Goal: Task Accomplishment & Management: Complete application form

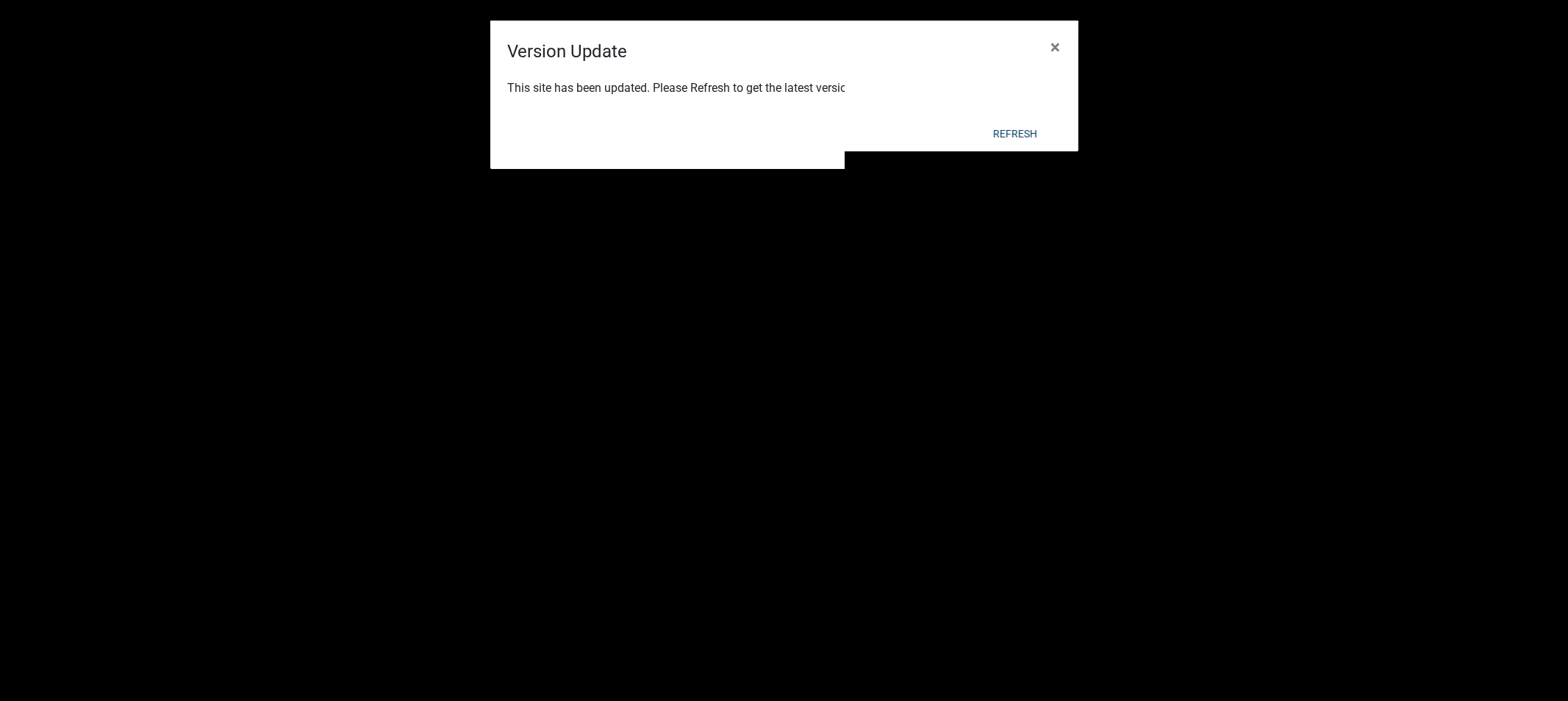
click at [1020, 114] on div "This site has been updated. Please Refresh to get the latest version." at bounding box center [784, 89] width 588 height 50
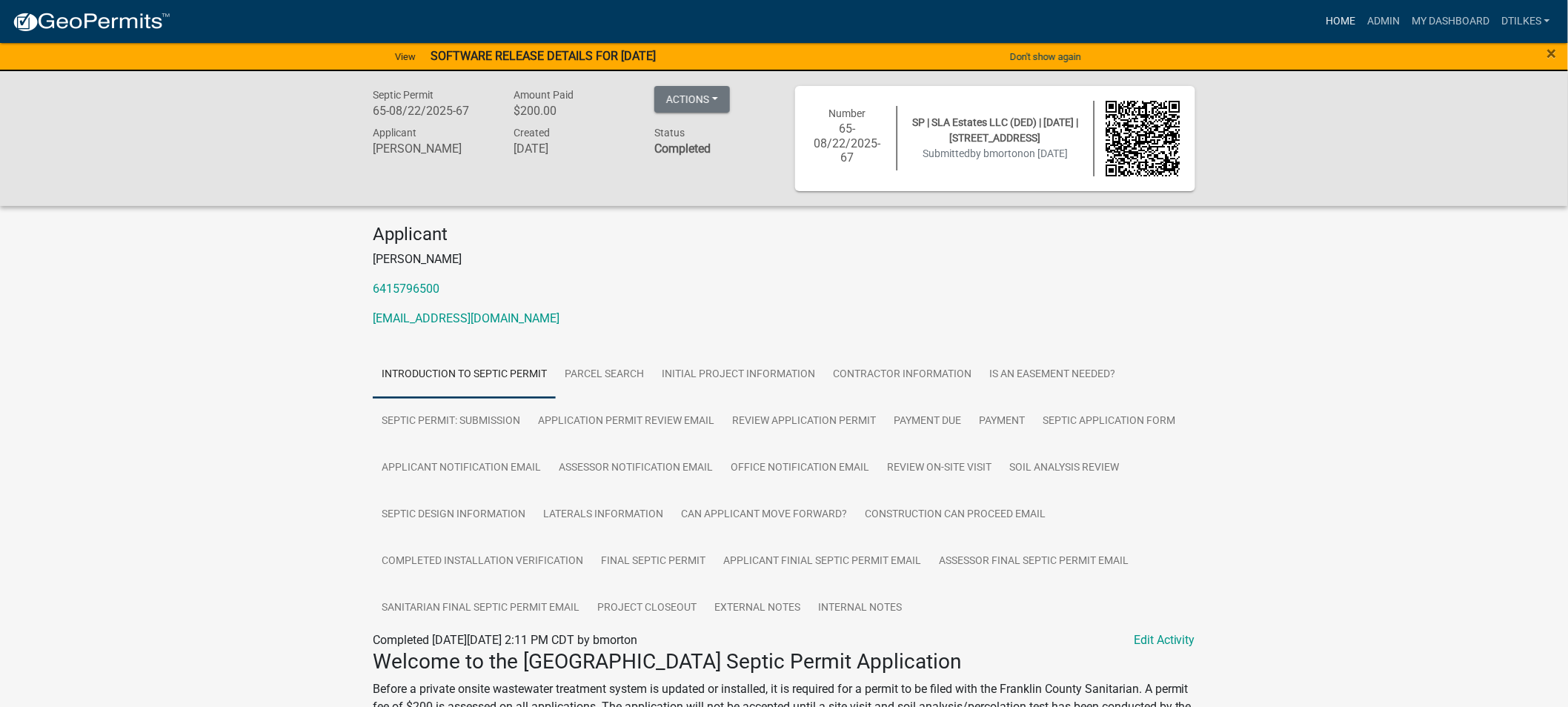
click at [1340, 20] on link "Home" at bounding box center [1341, 22] width 41 height 28
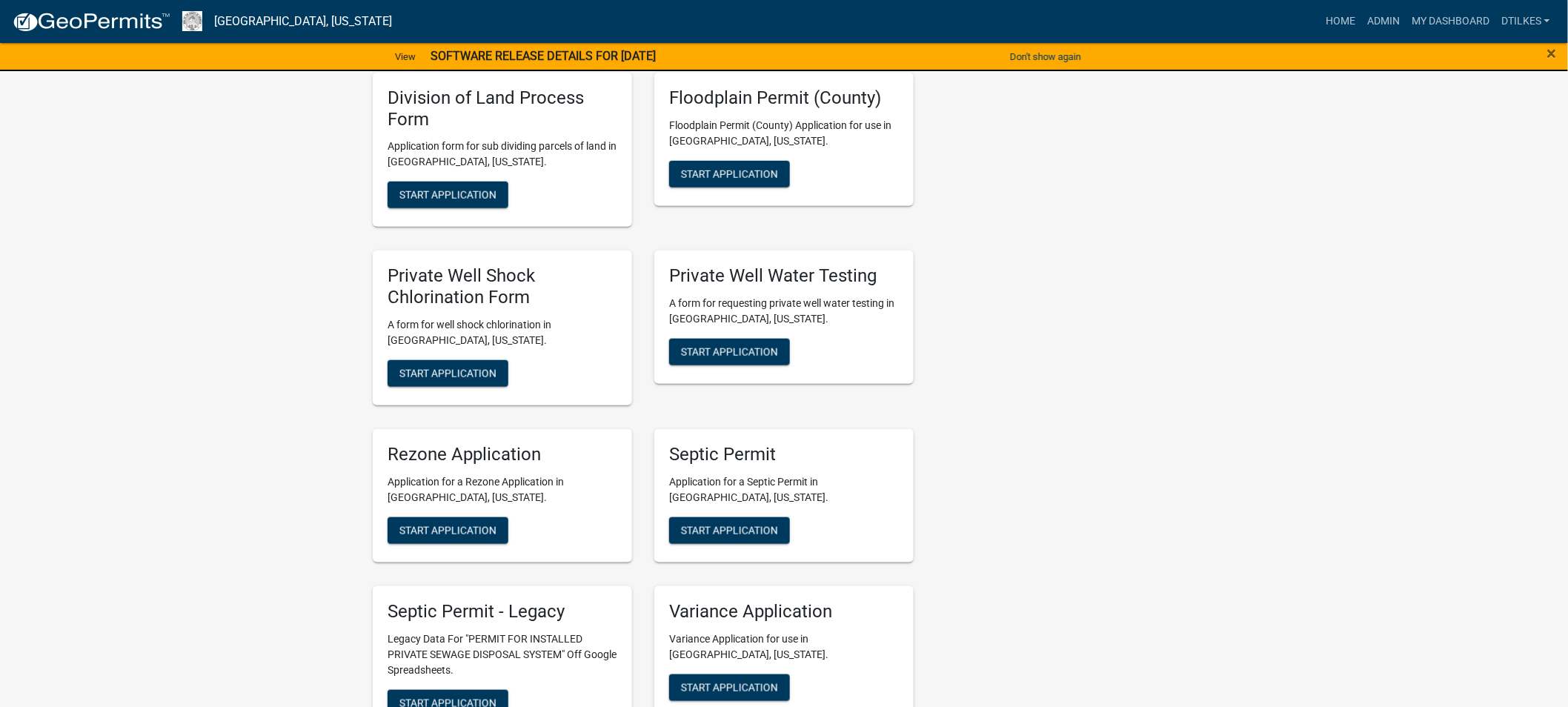
scroll to position [2774, 0]
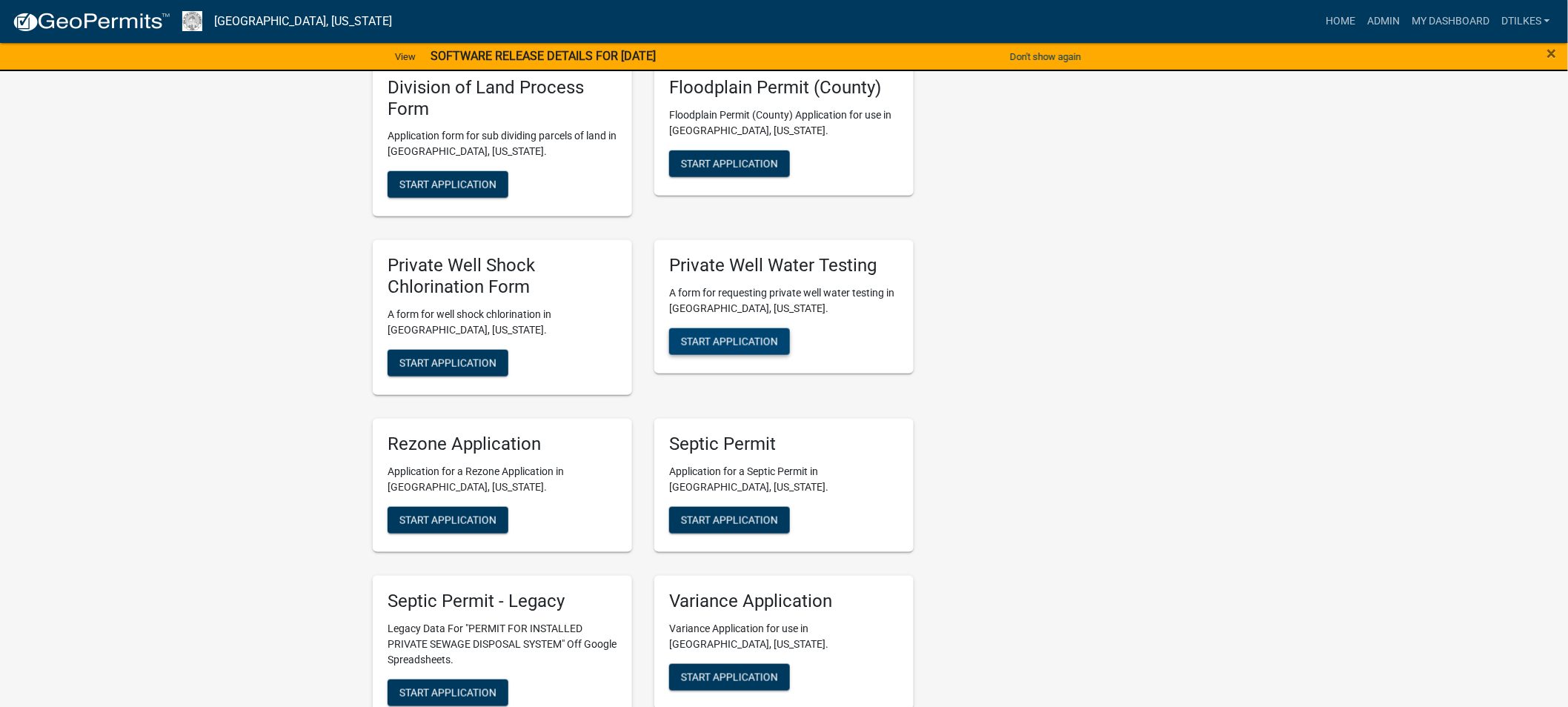
click at [731, 336] on span "Start Application" at bounding box center [729, 342] width 97 height 12
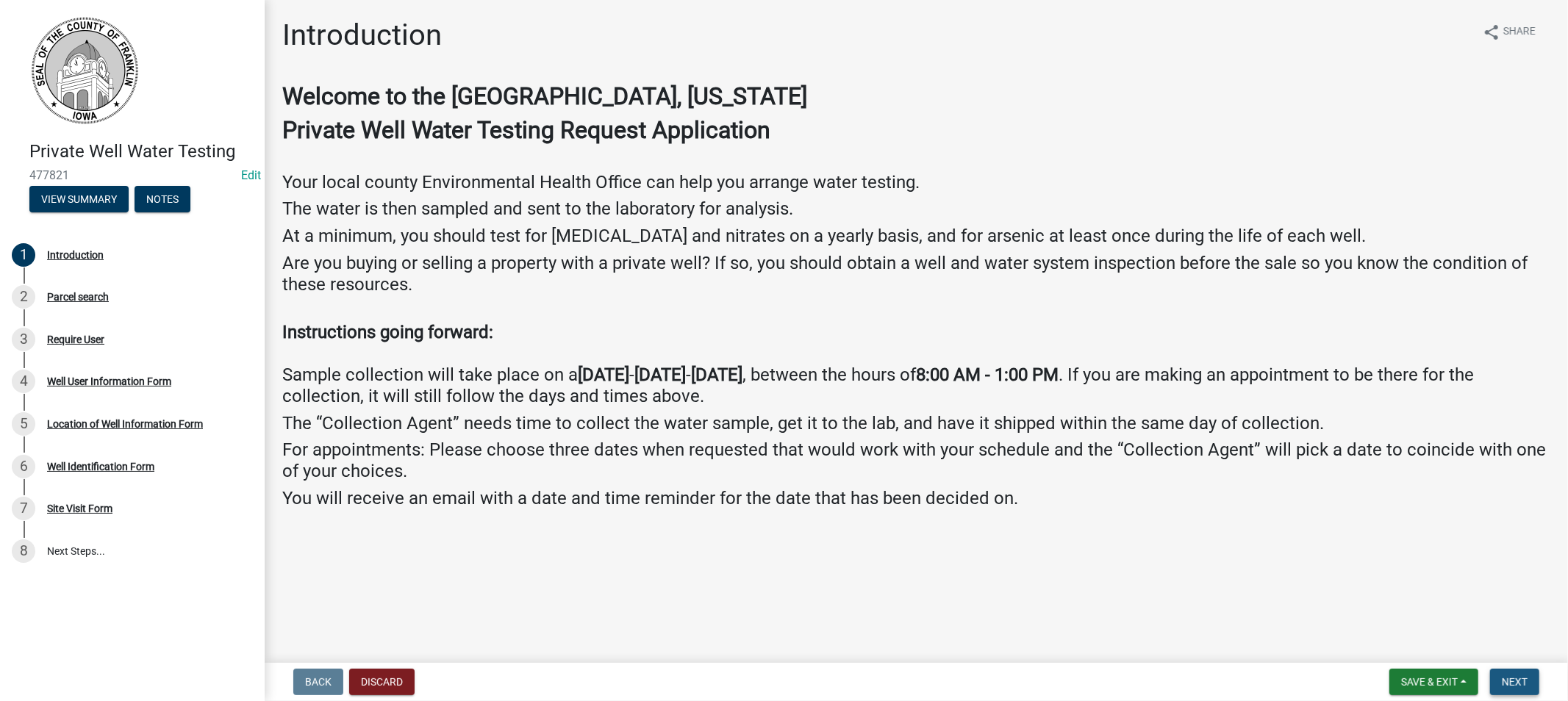
click at [1506, 675] on button "Next" at bounding box center [1515, 682] width 50 height 26
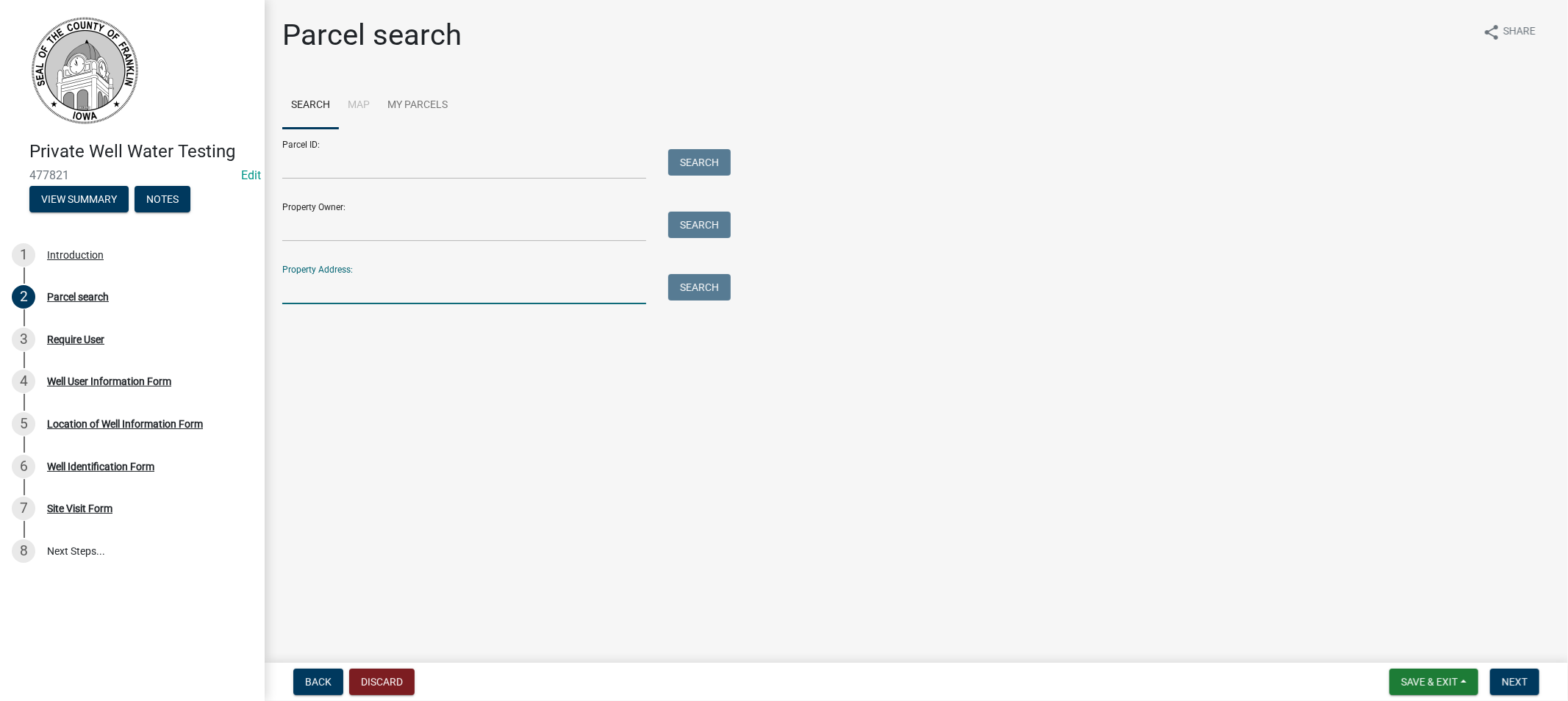
click at [317, 288] on input "Property Address:" at bounding box center [464, 288] width 364 height 30
type input "2152"
click at [694, 291] on button "Search" at bounding box center [699, 286] width 62 height 26
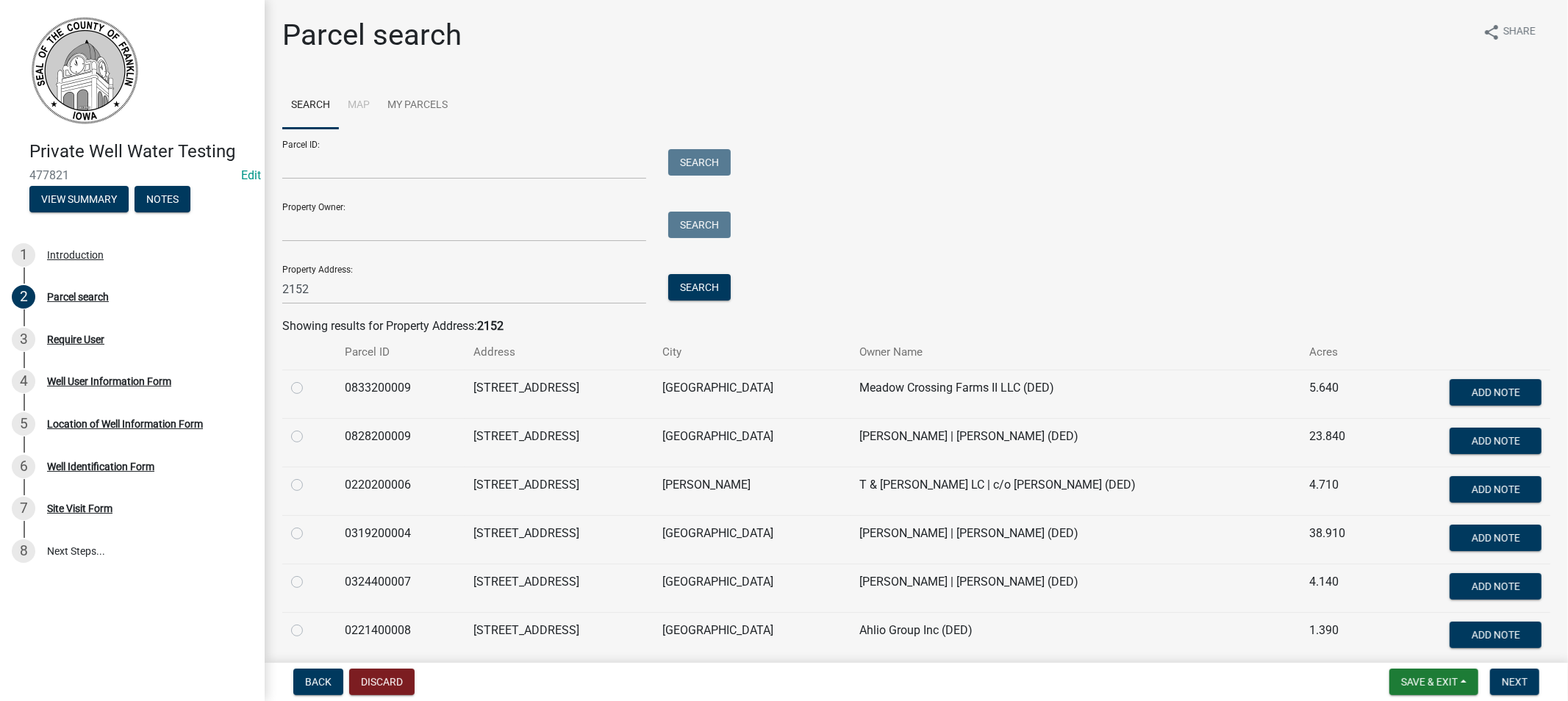
click at [309, 573] on label at bounding box center [309, 573] width 0 height 0
click at [309, 582] on input "radio" at bounding box center [314, 578] width 10 height 10
radio input "true"
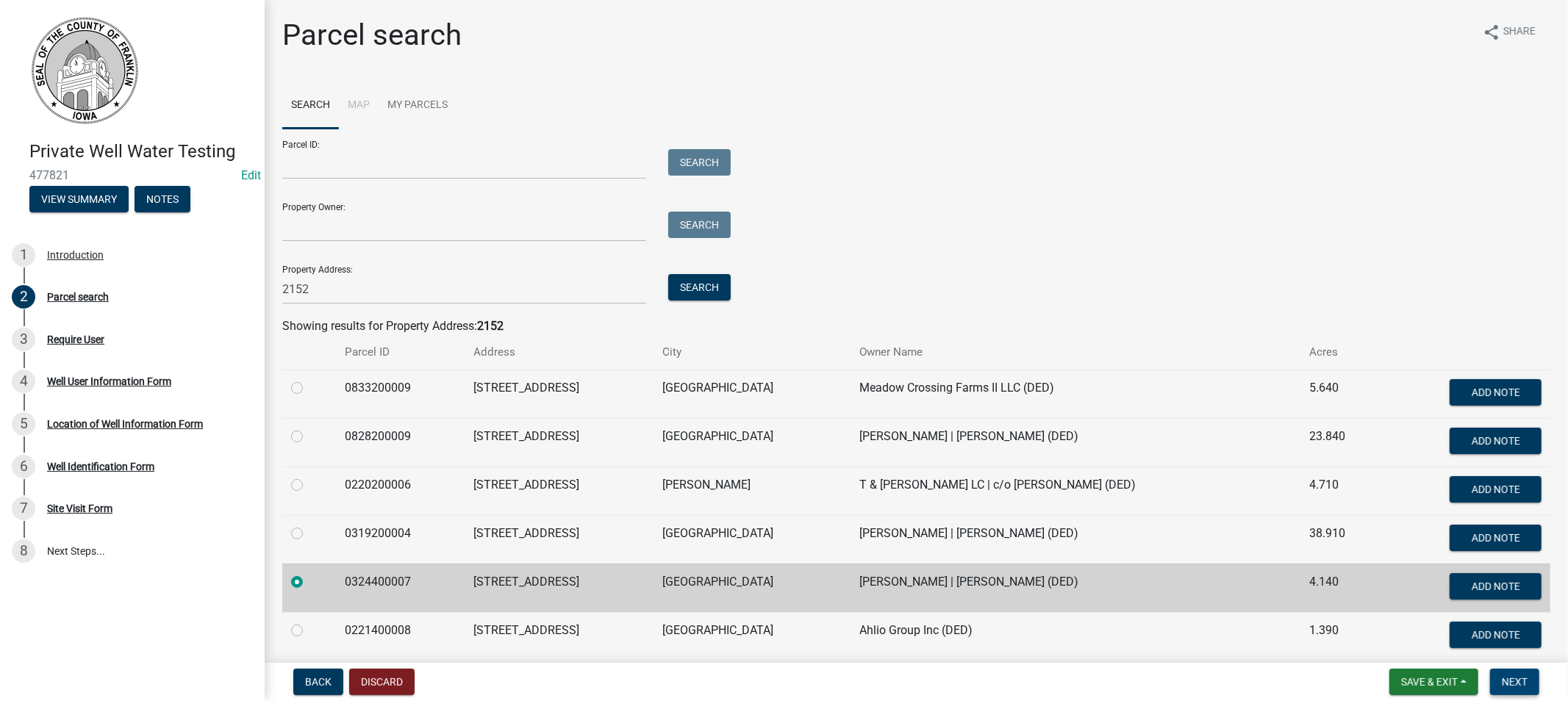
click at [1517, 680] on span "Next" at bounding box center [1515, 682] width 25 height 12
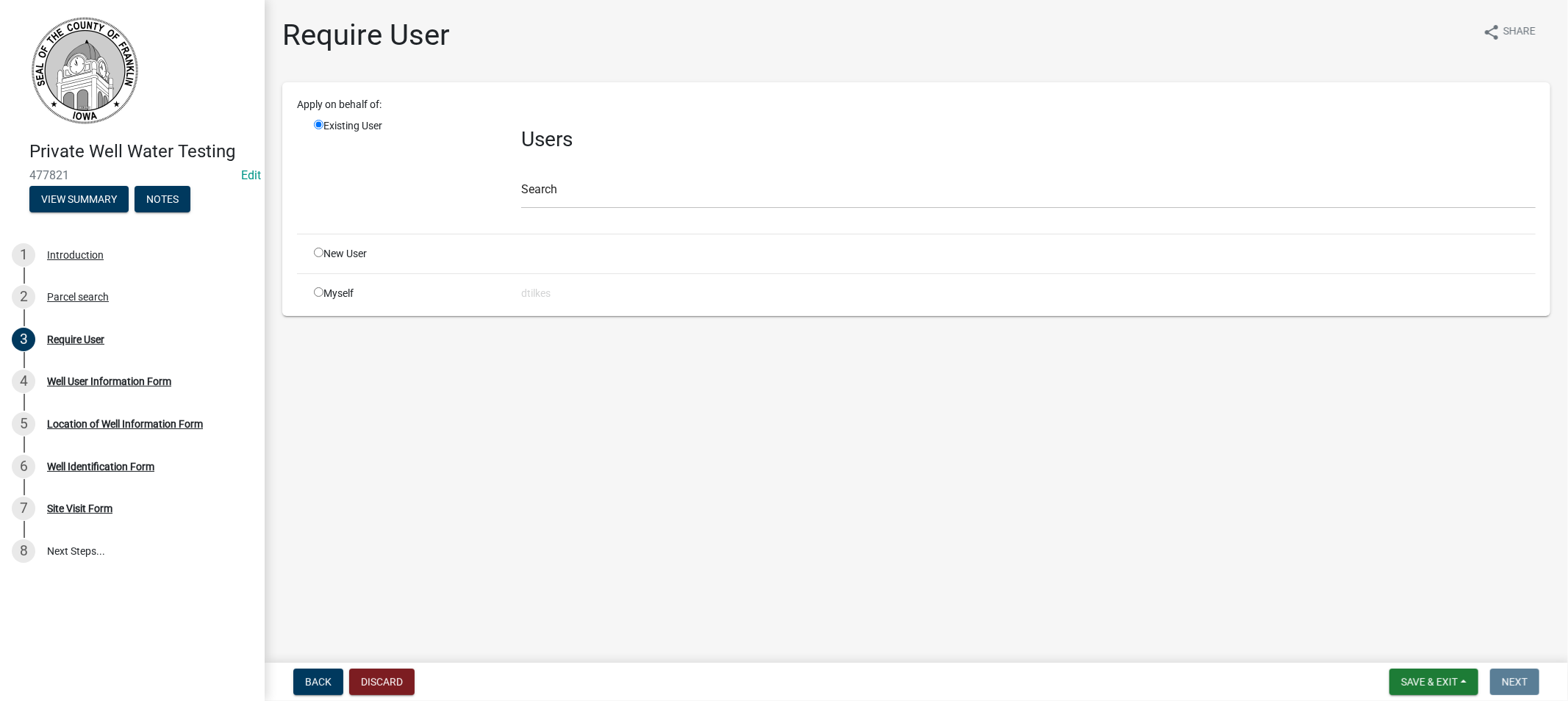
click at [314, 288] on input "radio" at bounding box center [319, 292] width 10 height 10
radio input "true"
radio input "false"
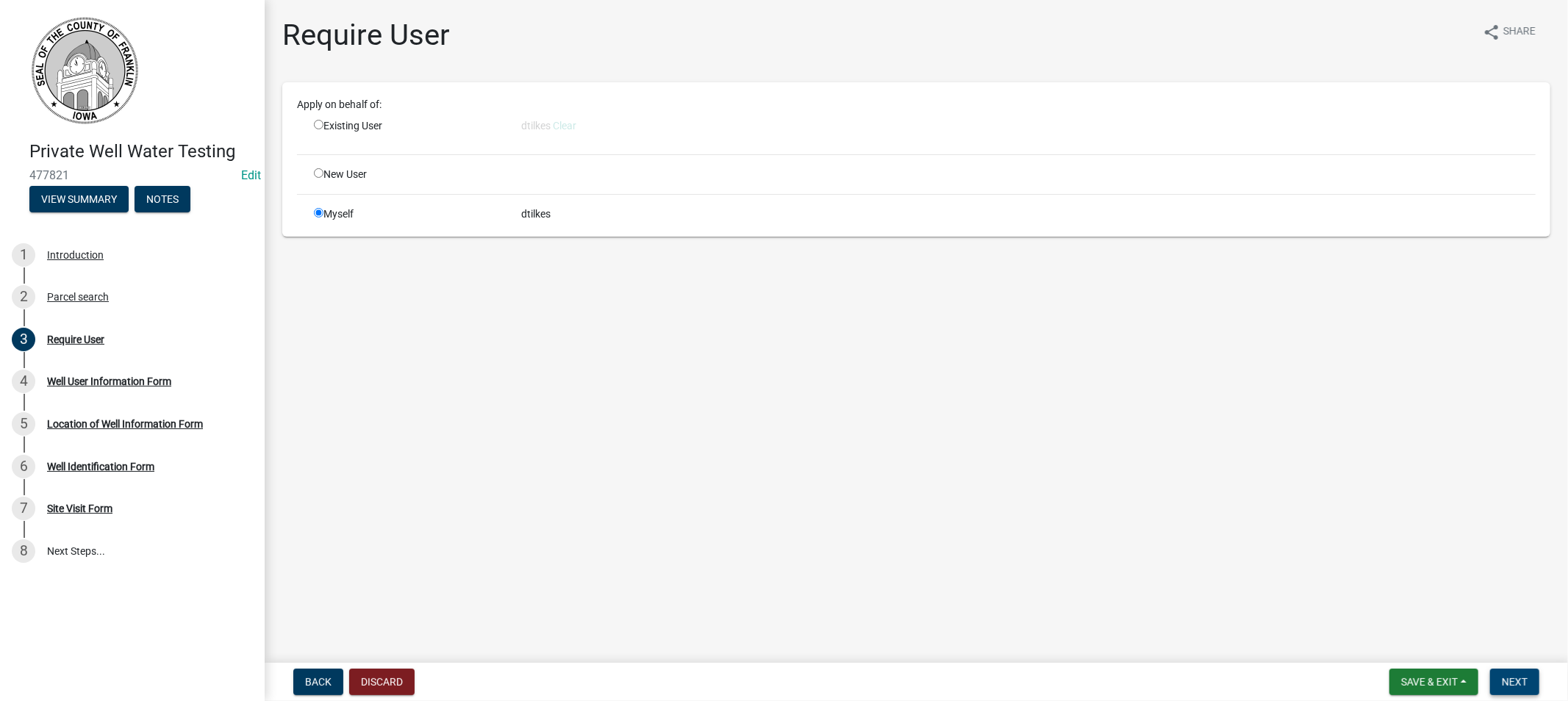
click at [1502, 681] on span "Next" at bounding box center [1515, 682] width 25 height 12
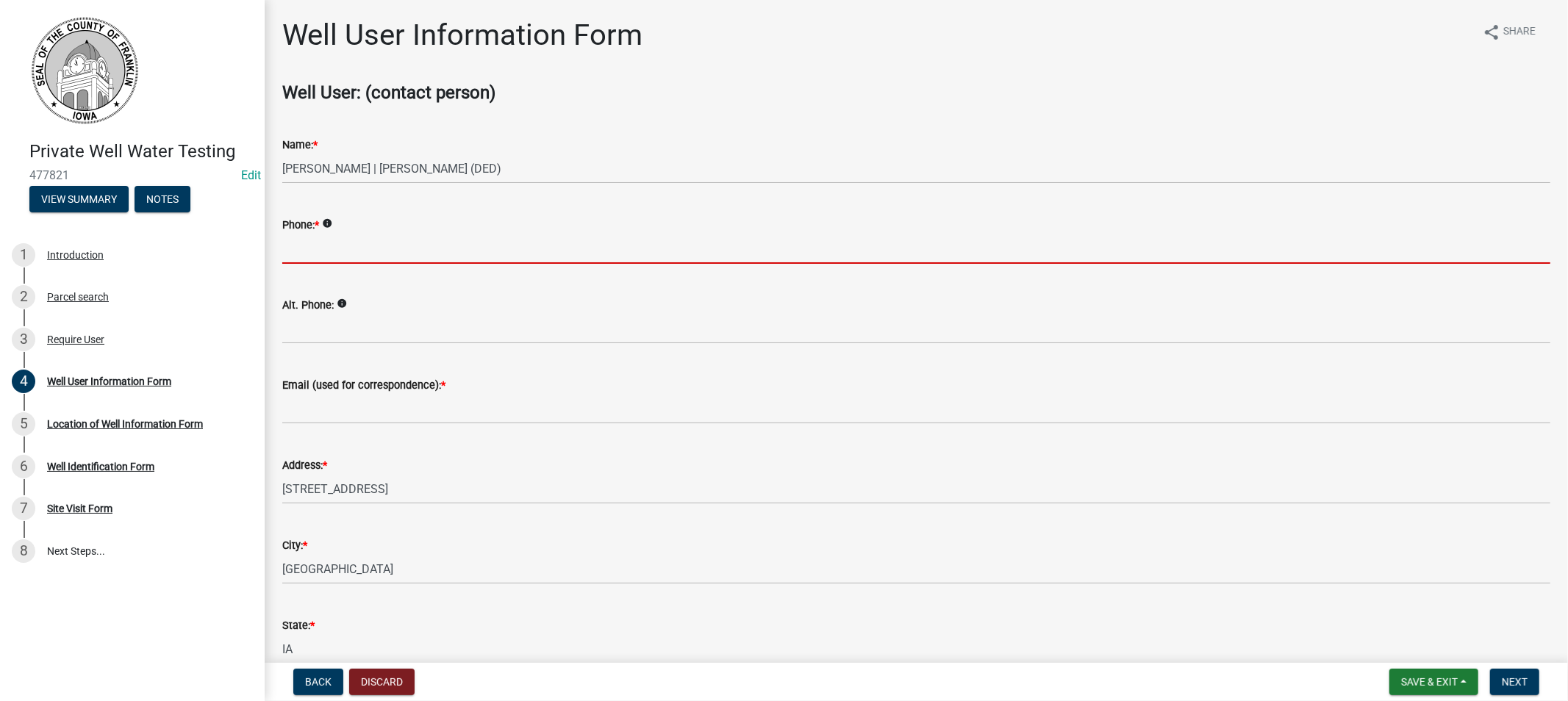
click at [322, 247] on input "Phone: *" at bounding box center [916, 249] width 1268 height 30
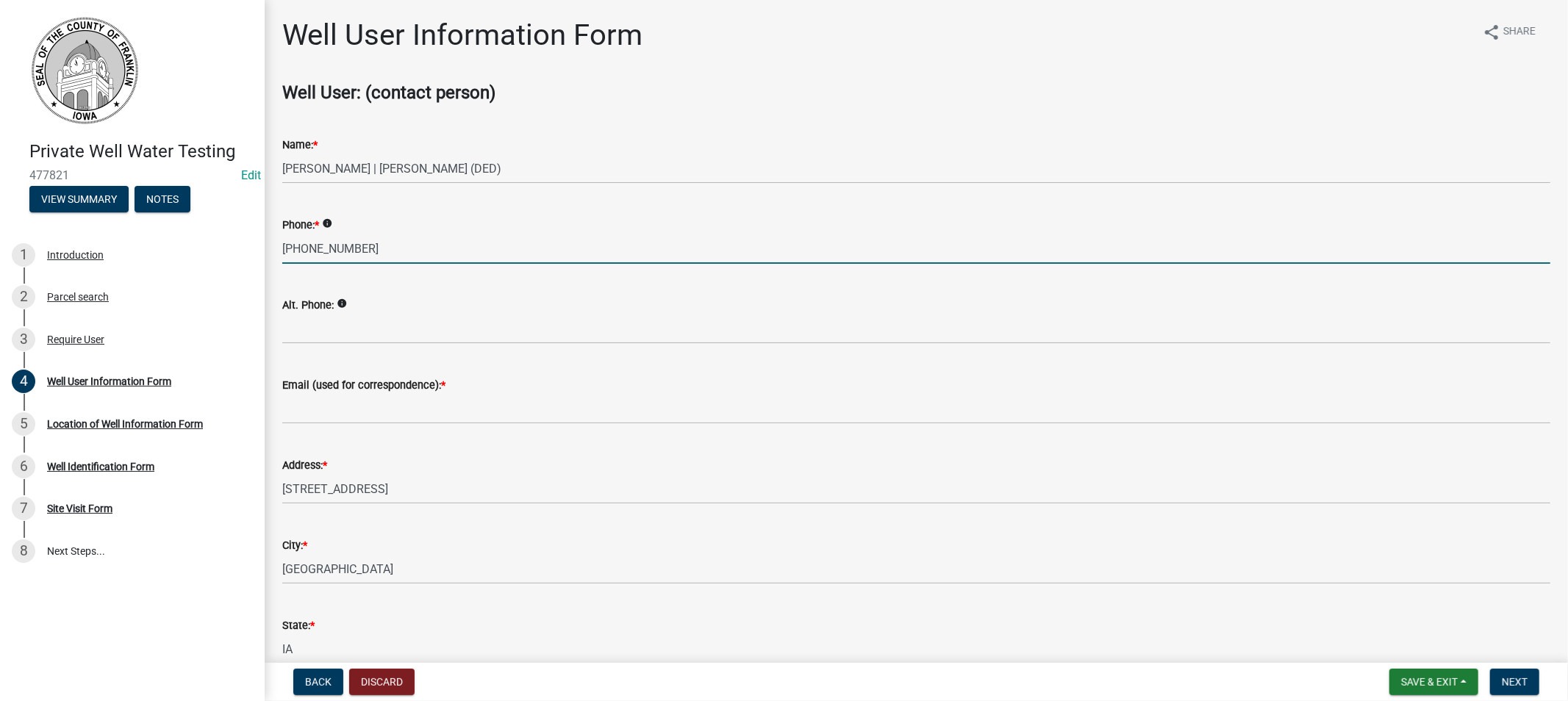
type input "[PHONE_NUMBER]"
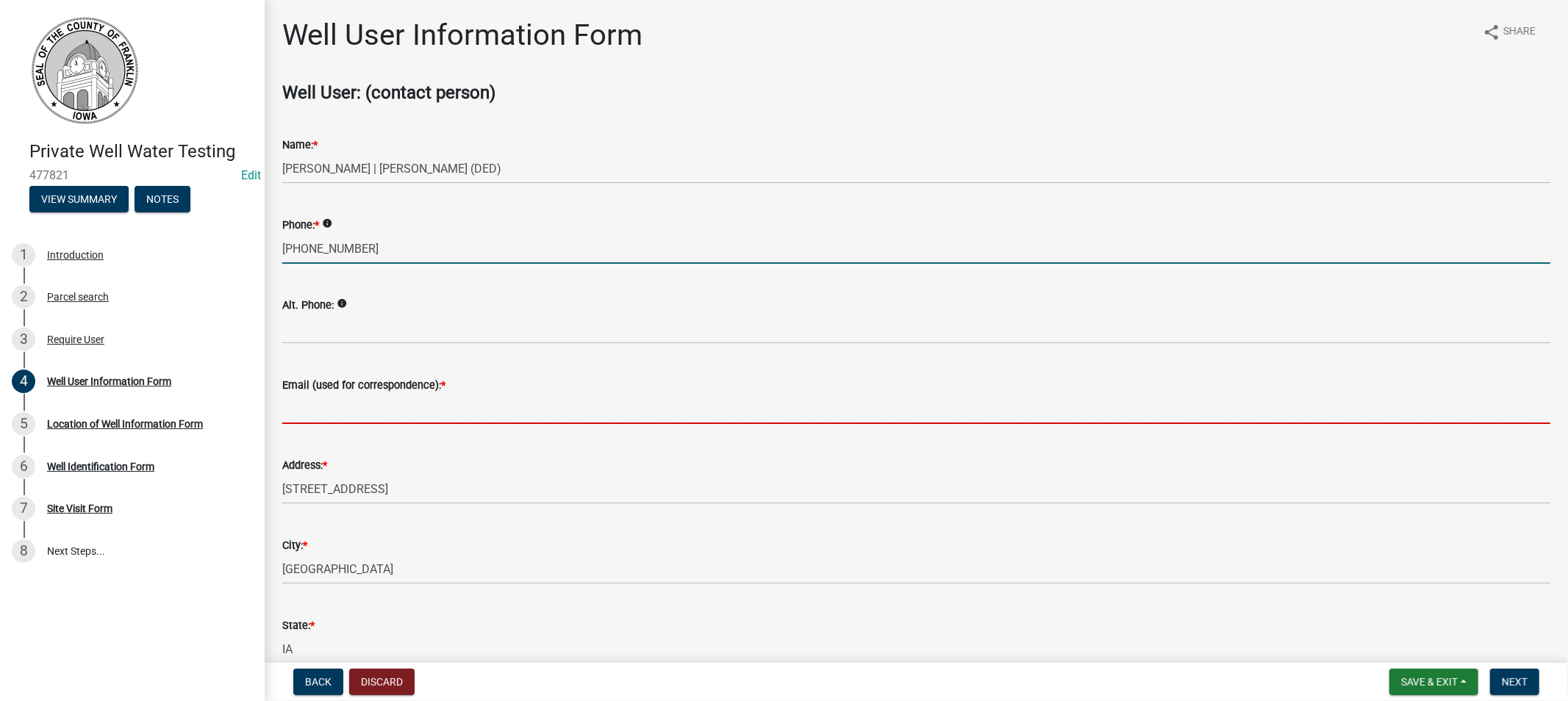
click at [352, 422] on input "Email (used for correspondence): *" at bounding box center [916, 409] width 1268 height 30
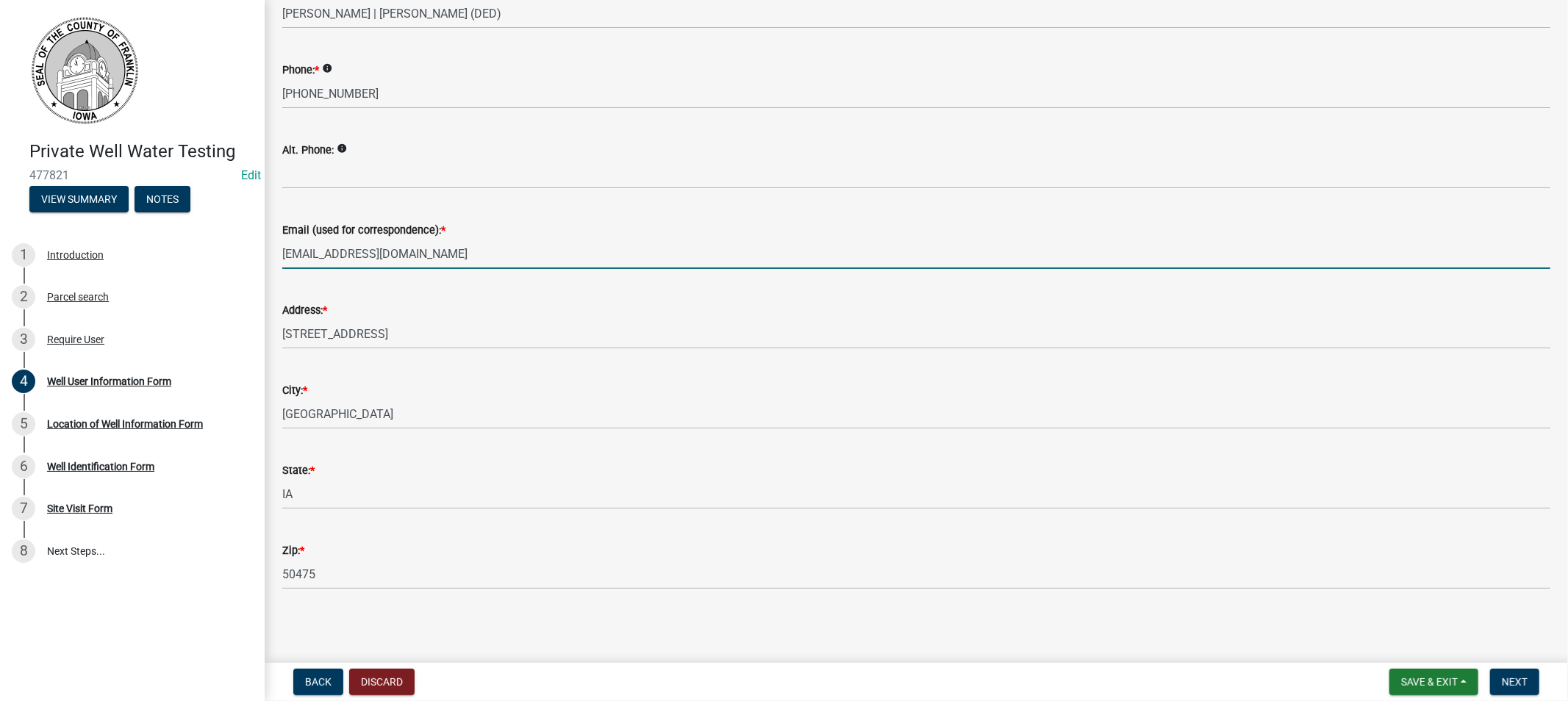
scroll to position [155, 0]
type input "[EMAIL_ADDRESS][DOMAIN_NAME]"
click at [1522, 684] on span "Next" at bounding box center [1515, 682] width 25 height 12
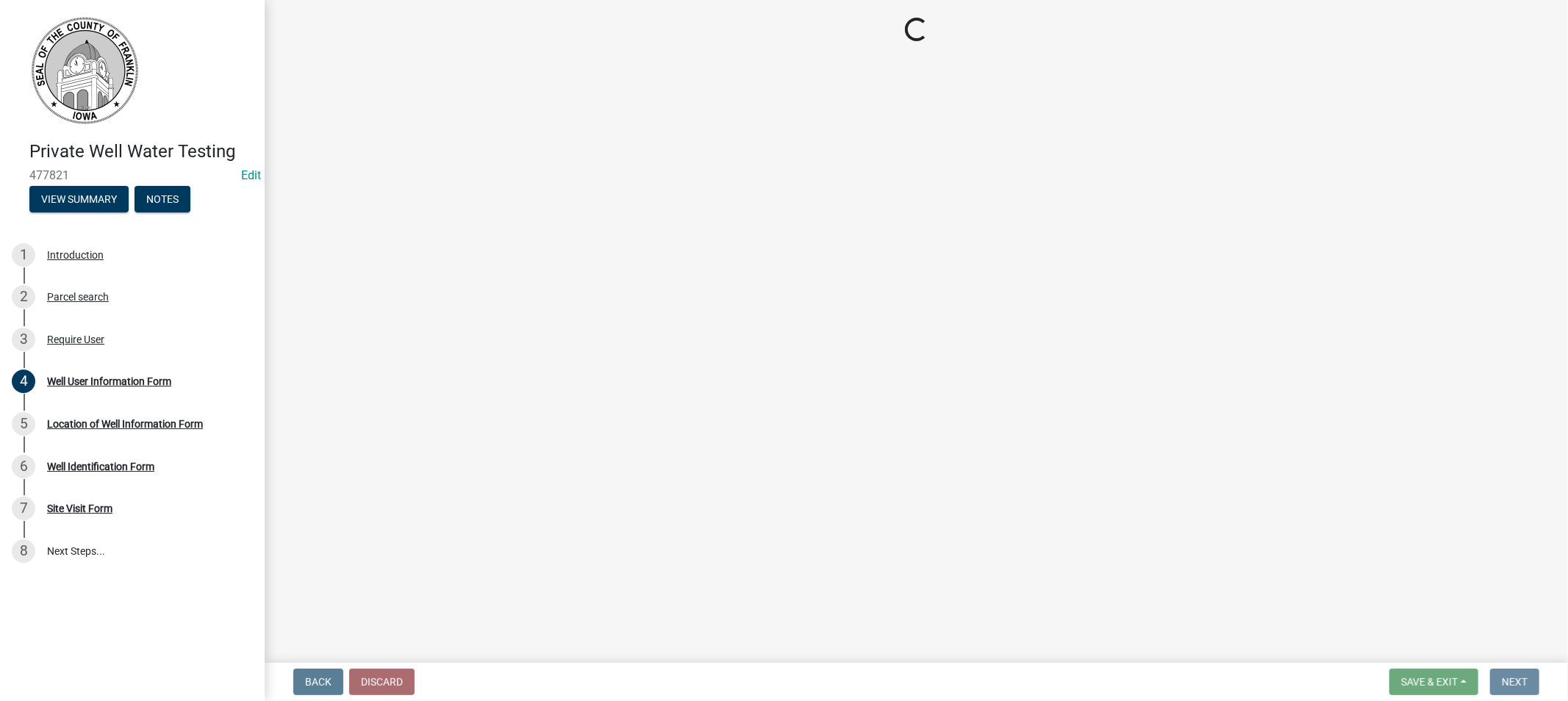
scroll to position [0, 0]
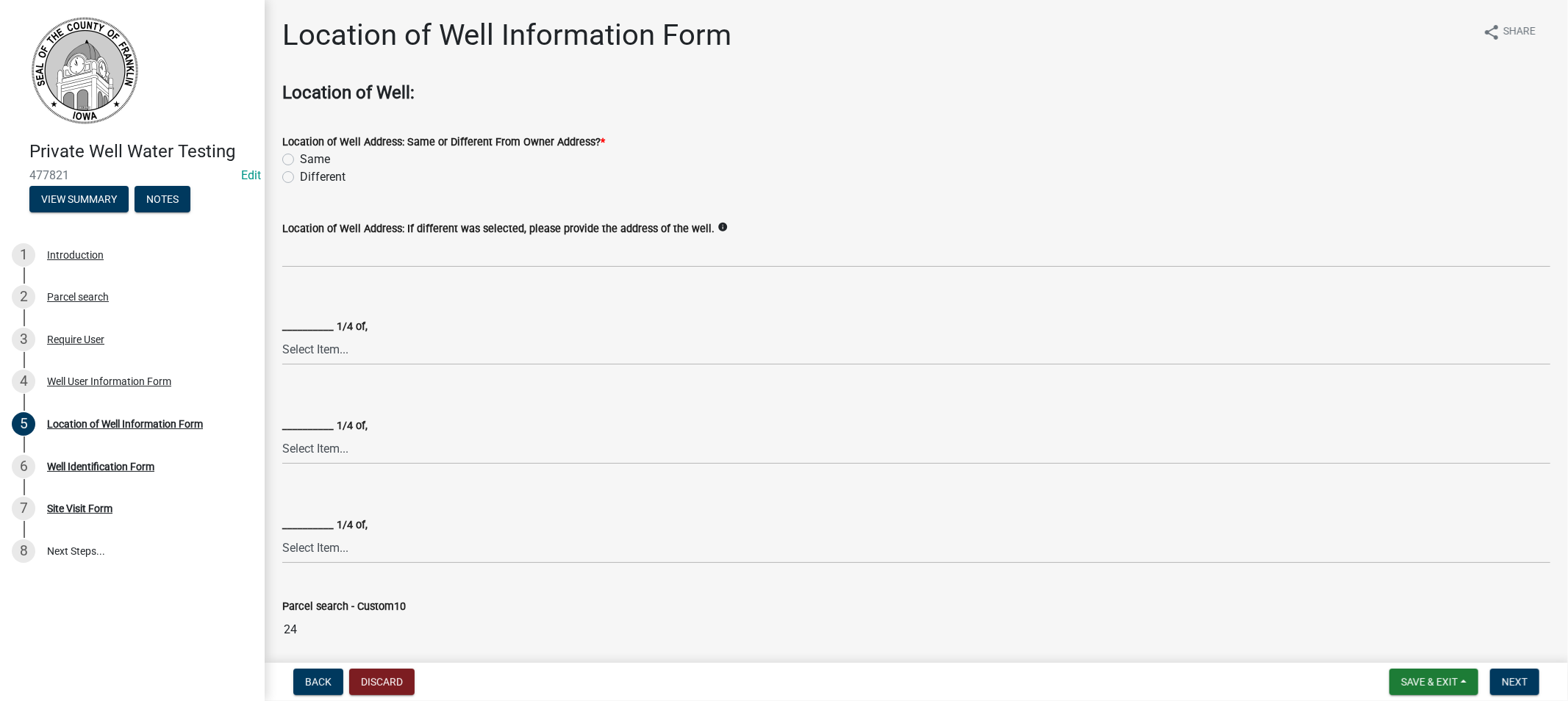
click at [300, 157] on label "Same" at bounding box center [315, 159] width 30 height 17
click at [300, 157] on input "Same" at bounding box center [305, 155] width 10 height 10
radio input "true"
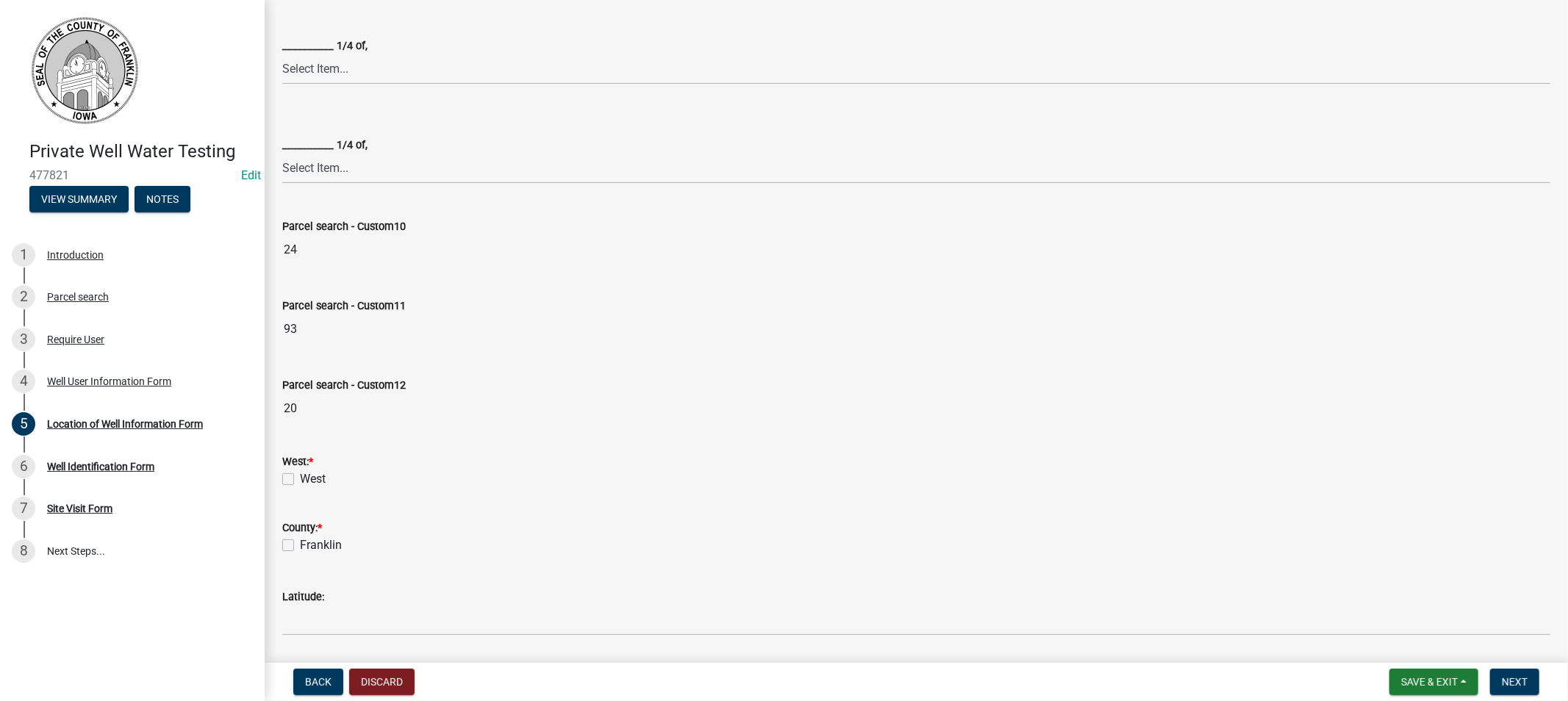
scroll to position [408, 0]
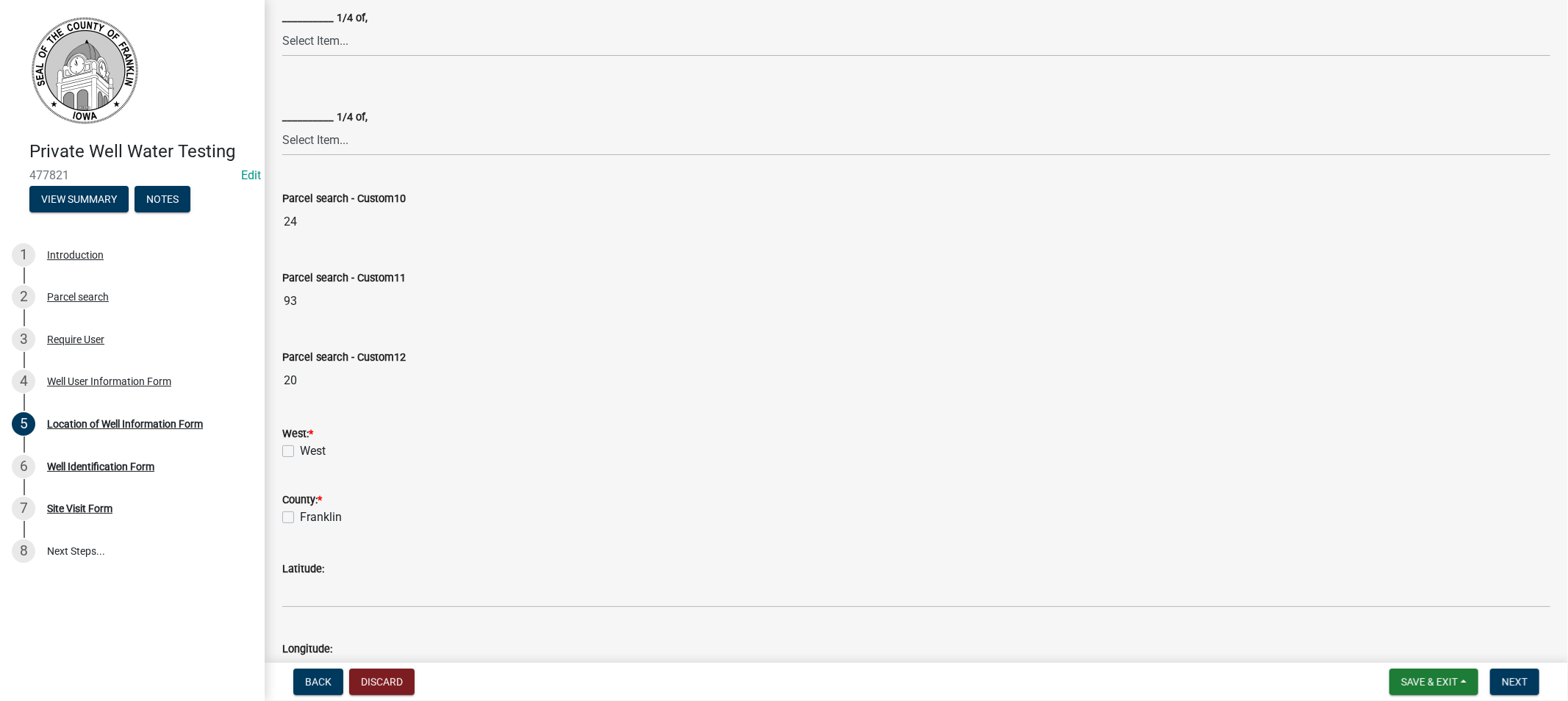
click at [300, 453] on label "West" at bounding box center [313, 451] width 25 height 17
click at [300, 451] on input "West" at bounding box center [305, 448] width 10 height 10
checkbox input "true"
click at [300, 517] on label "Franklin" at bounding box center [321, 517] width 42 height 17
click at [300, 517] on input "Franklin" at bounding box center [305, 514] width 10 height 10
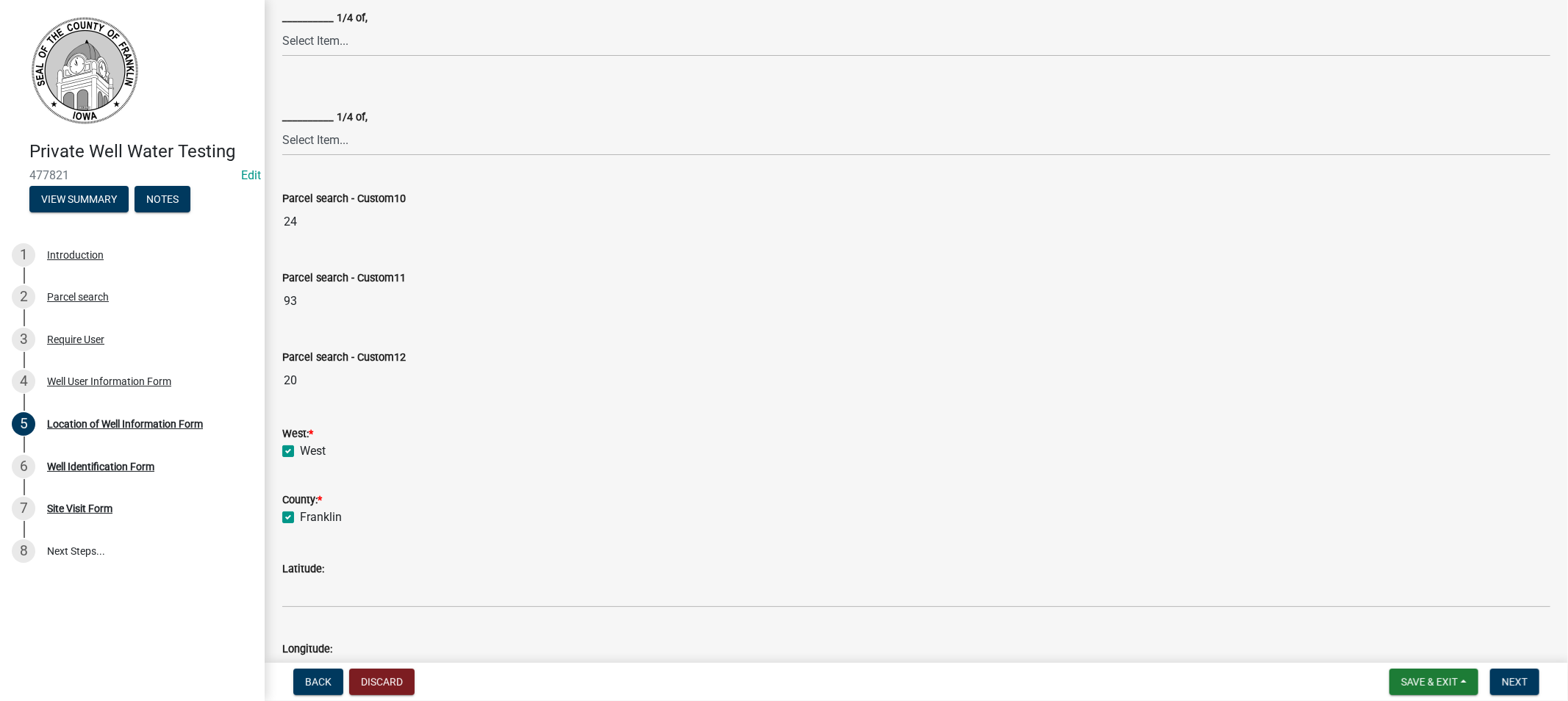
checkbox input "true"
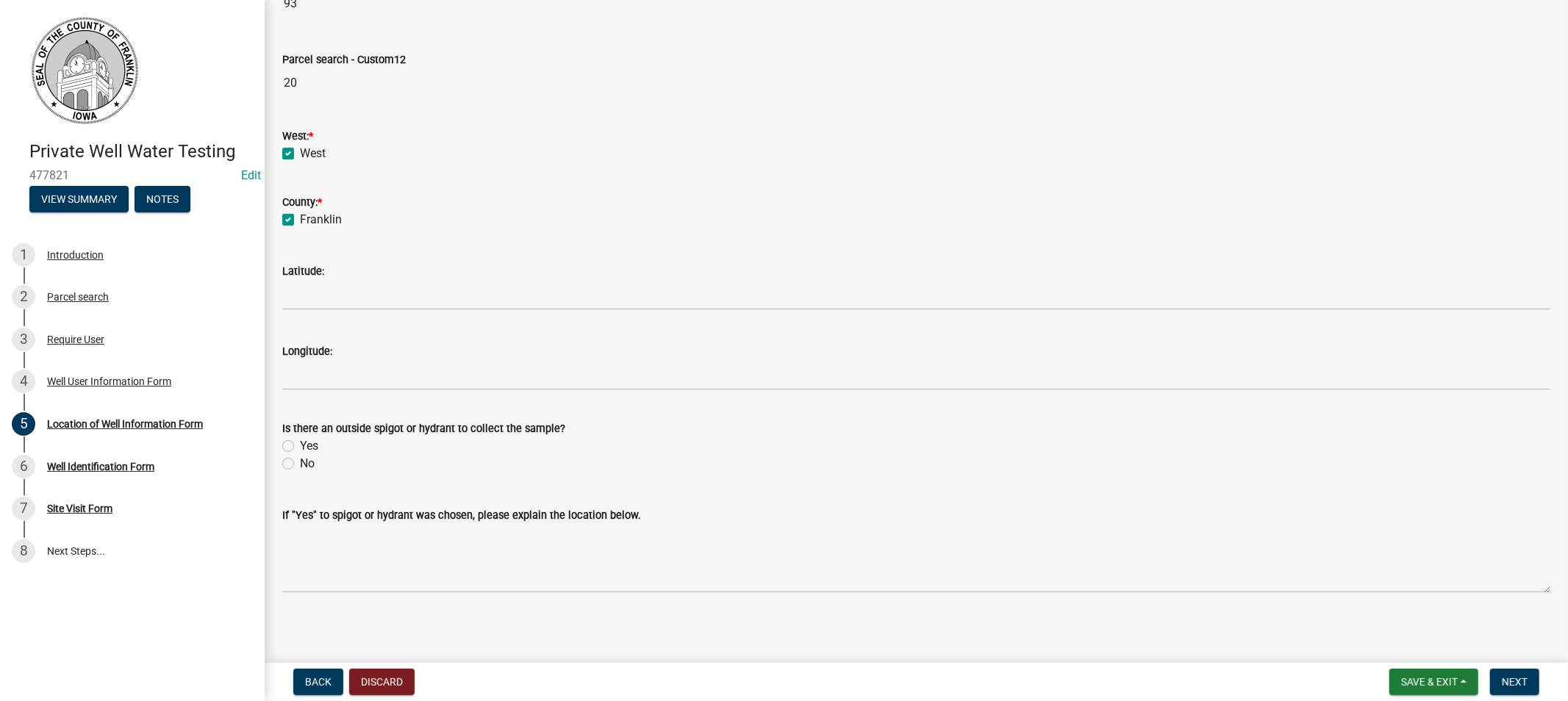
scroll to position [710, 0]
click at [300, 443] on label "Yes" at bounding box center [309, 442] width 18 height 17
click at [300, 443] on input "Yes" at bounding box center [305, 438] width 10 height 10
radio input "true"
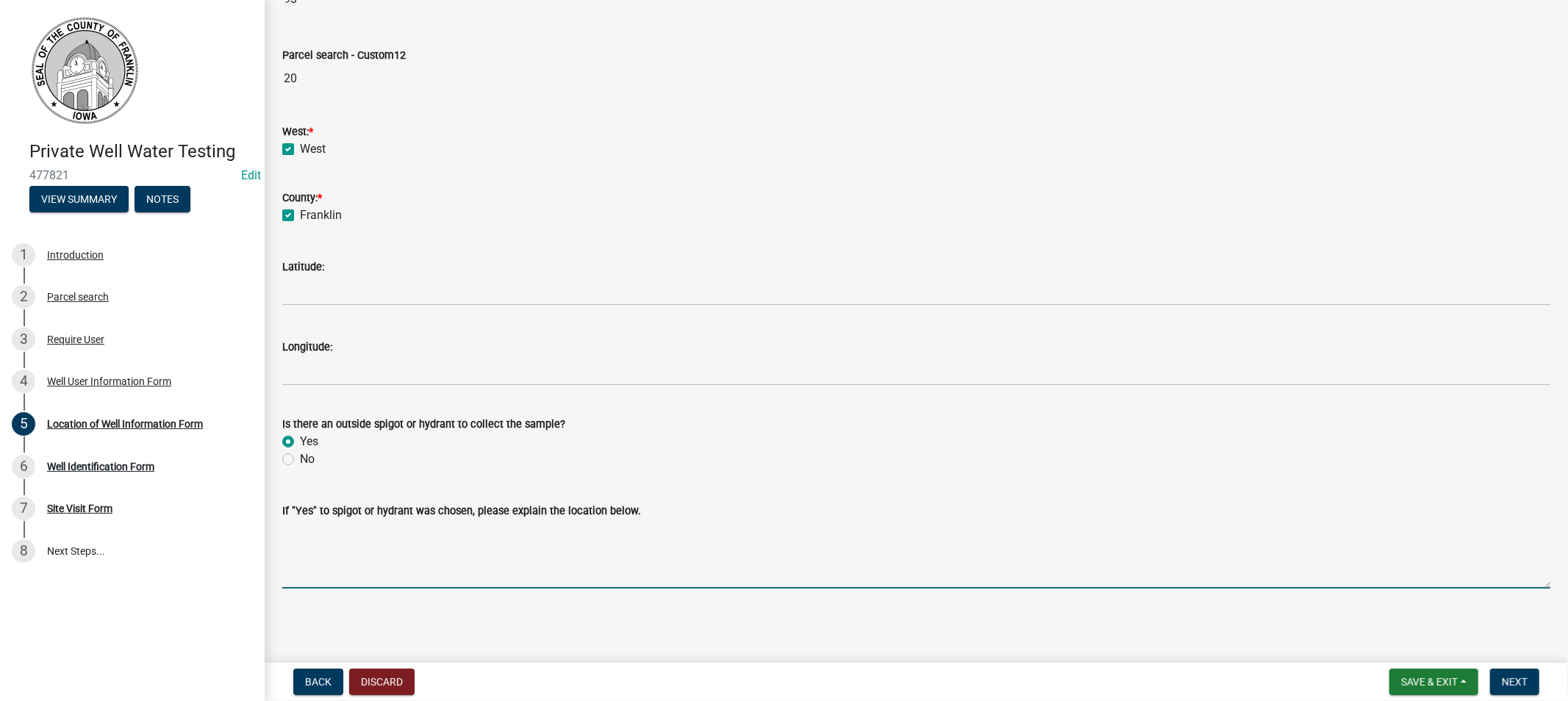
drag, startPoint x: 420, startPoint y: 566, endPoint x: 450, endPoint y: 566, distance: 30.0
click at [436, 566] on textarea "If "Yes" to spigot or hydrant was chosen, please explain the location below." at bounding box center [916, 553] width 1268 height 69
type textarea "south side by patio"
click at [1513, 679] on span "Next" at bounding box center [1515, 682] width 25 height 12
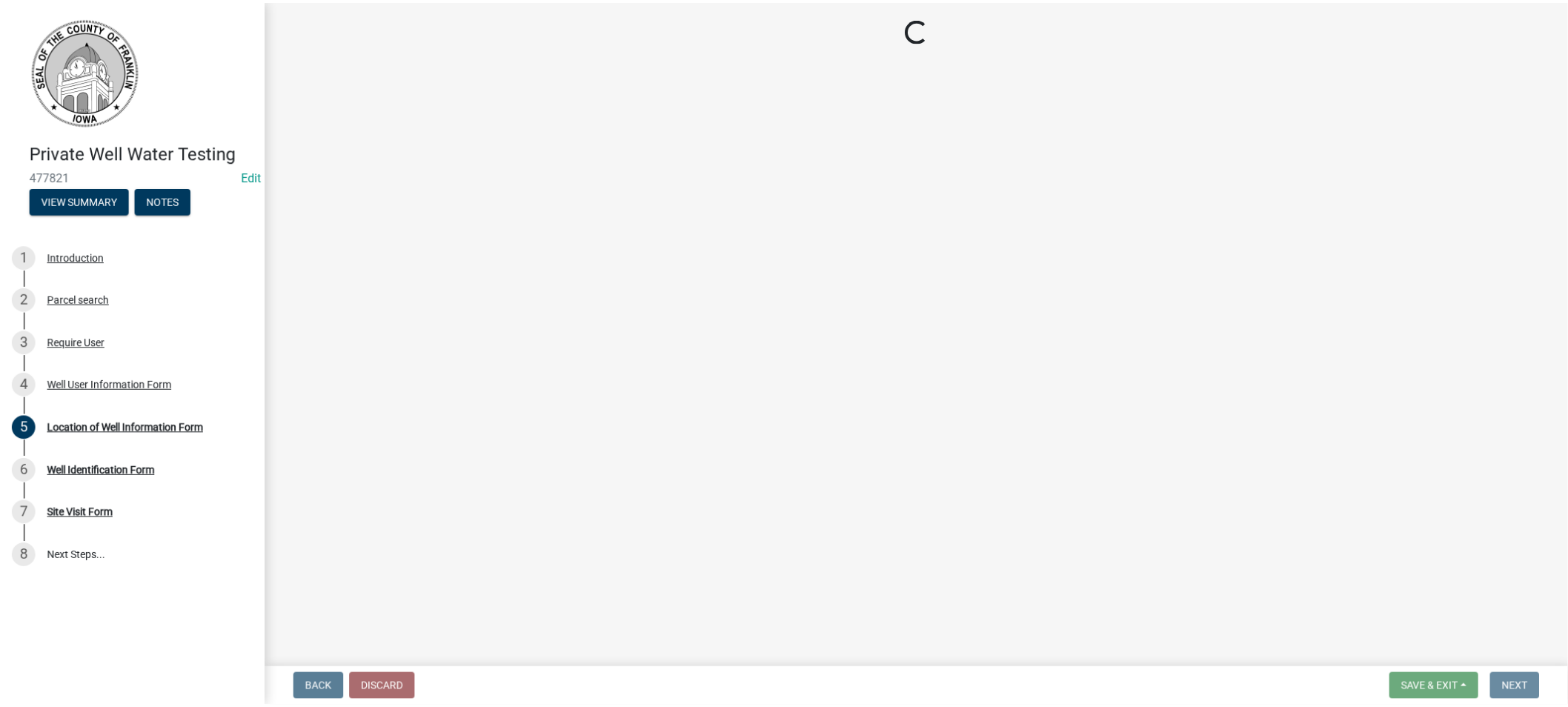
scroll to position [0, 0]
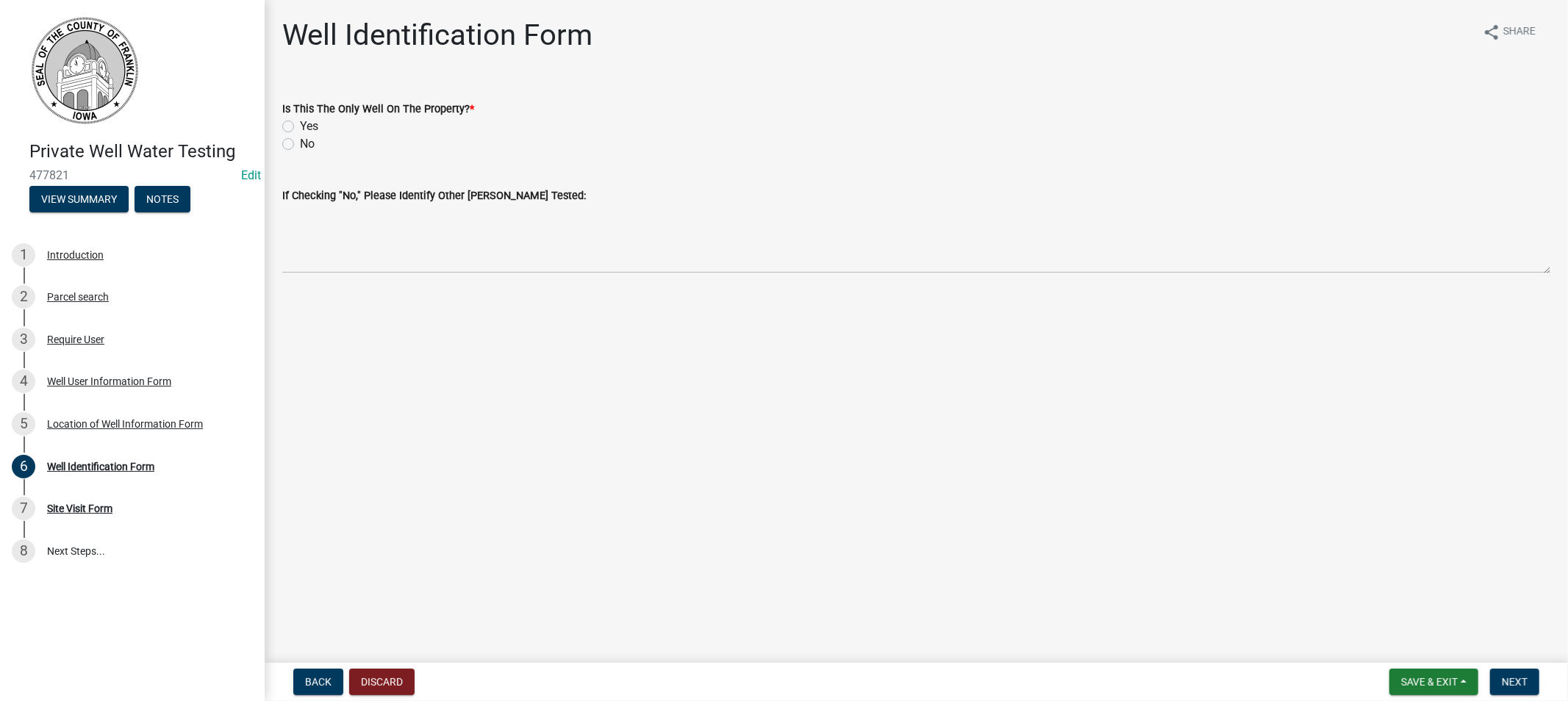
click at [300, 125] on label "Yes" at bounding box center [309, 126] width 18 height 17
click at [300, 125] on input "Yes" at bounding box center [305, 122] width 10 height 10
radio input "true"
click at [1506, 684] on span "Next" at bounding box center [1515, 682] width 25 height 12
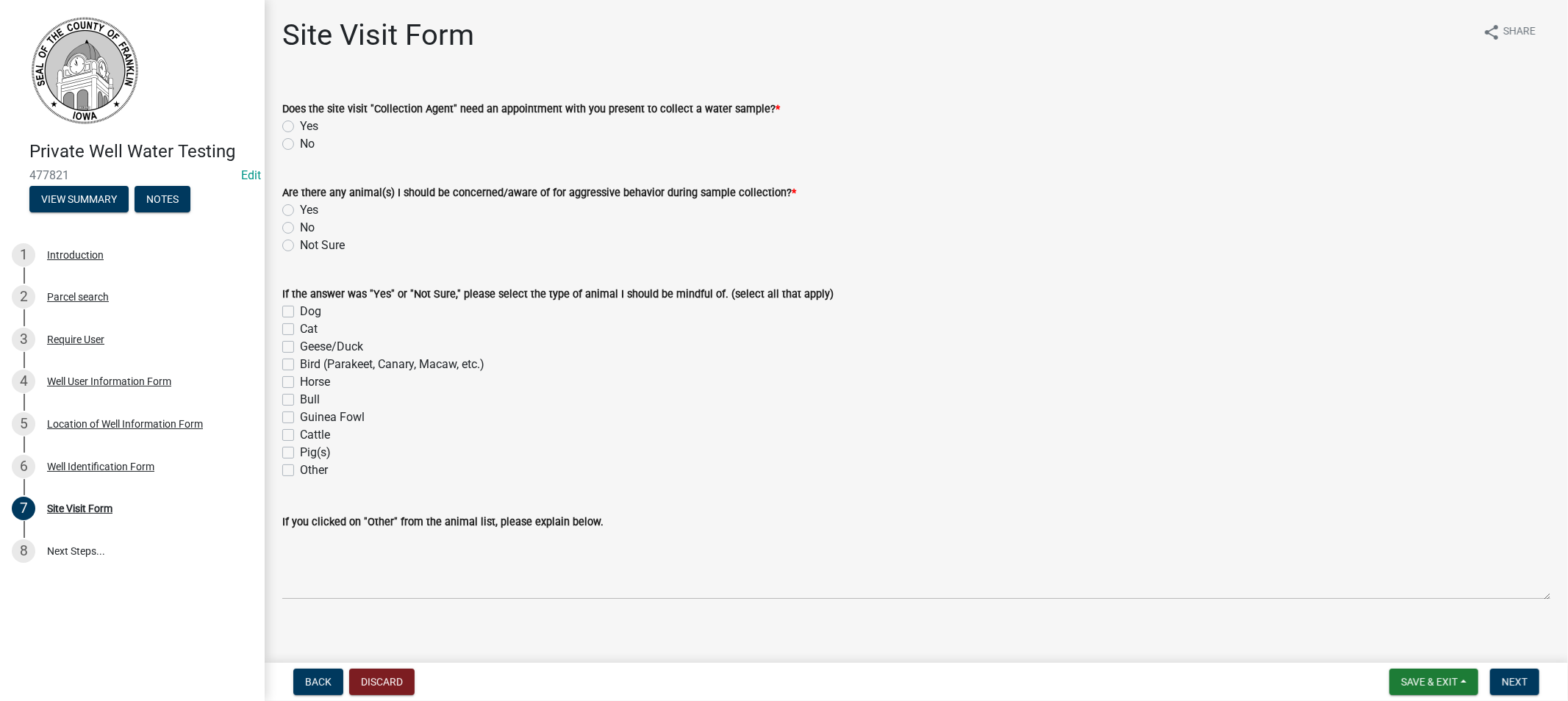
click at [300, 142] on label "No" at bounding box center [307, 144] width 15 height 17
click at [300, 142] on input "No" at bounding box center [305, 140] width 10 height 10
radio input "true"
click at [300, 211] on label "Yes" at bounding box center [309, 210] width 18 height 17
click at [300, 211] on input "Yes" at bounding box center [305, 206] width 10 height 10
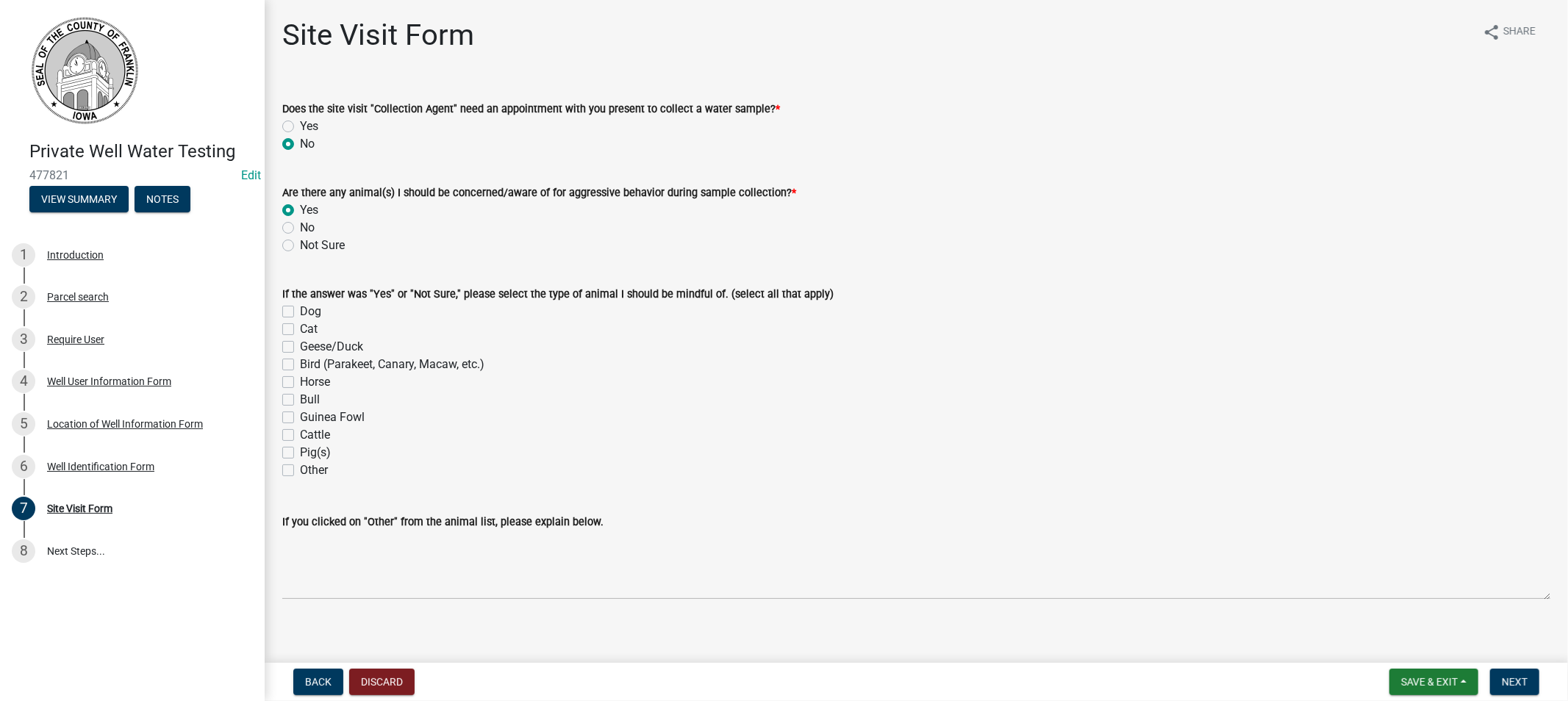
radio input "true"
click at [300, 313] on label "Dog" at bounding box center [311, 312] width 21 height 17
click at [300, 313] on input "Dog" at bounding box center [305, 308] width 10 height 10
checkbox input "true"
checkbox input "false"
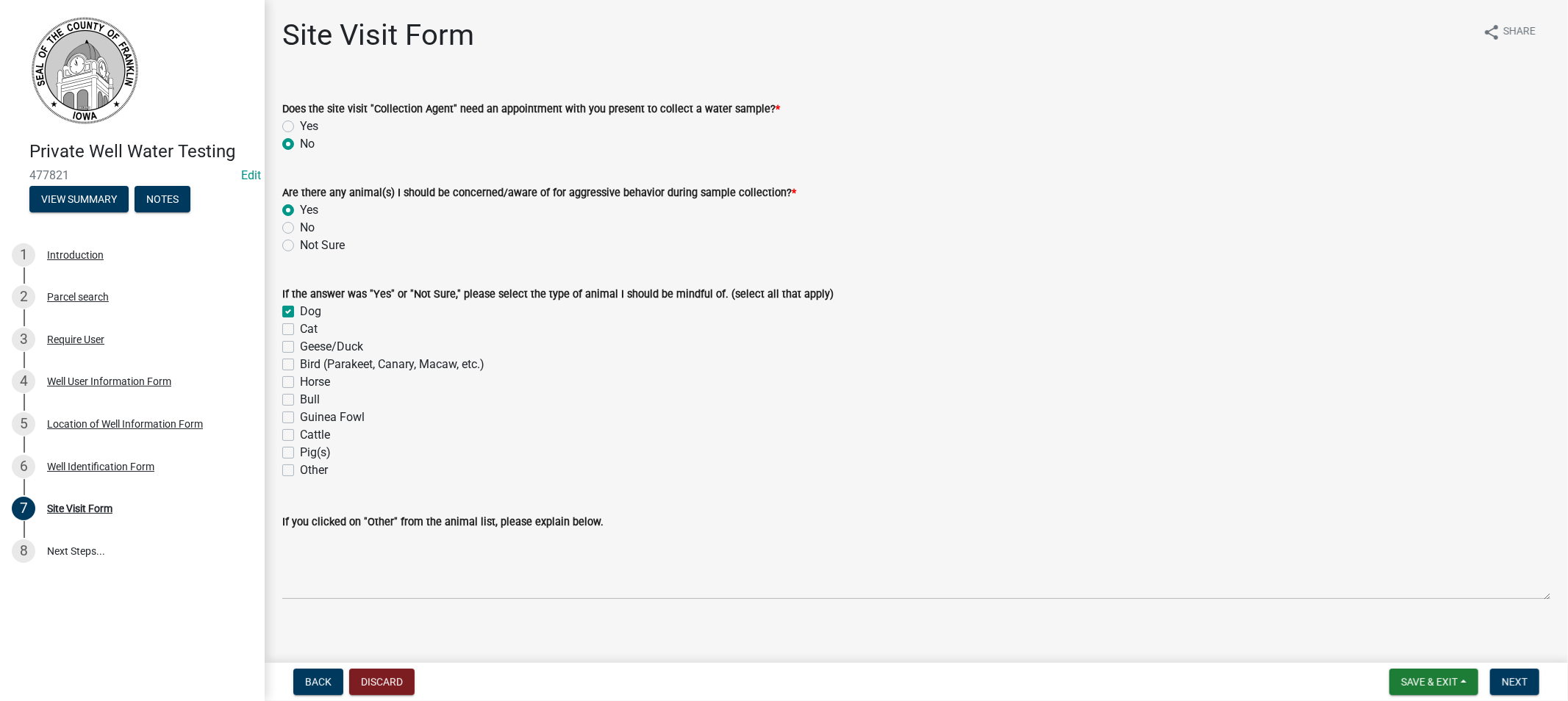
checkbox input "false"
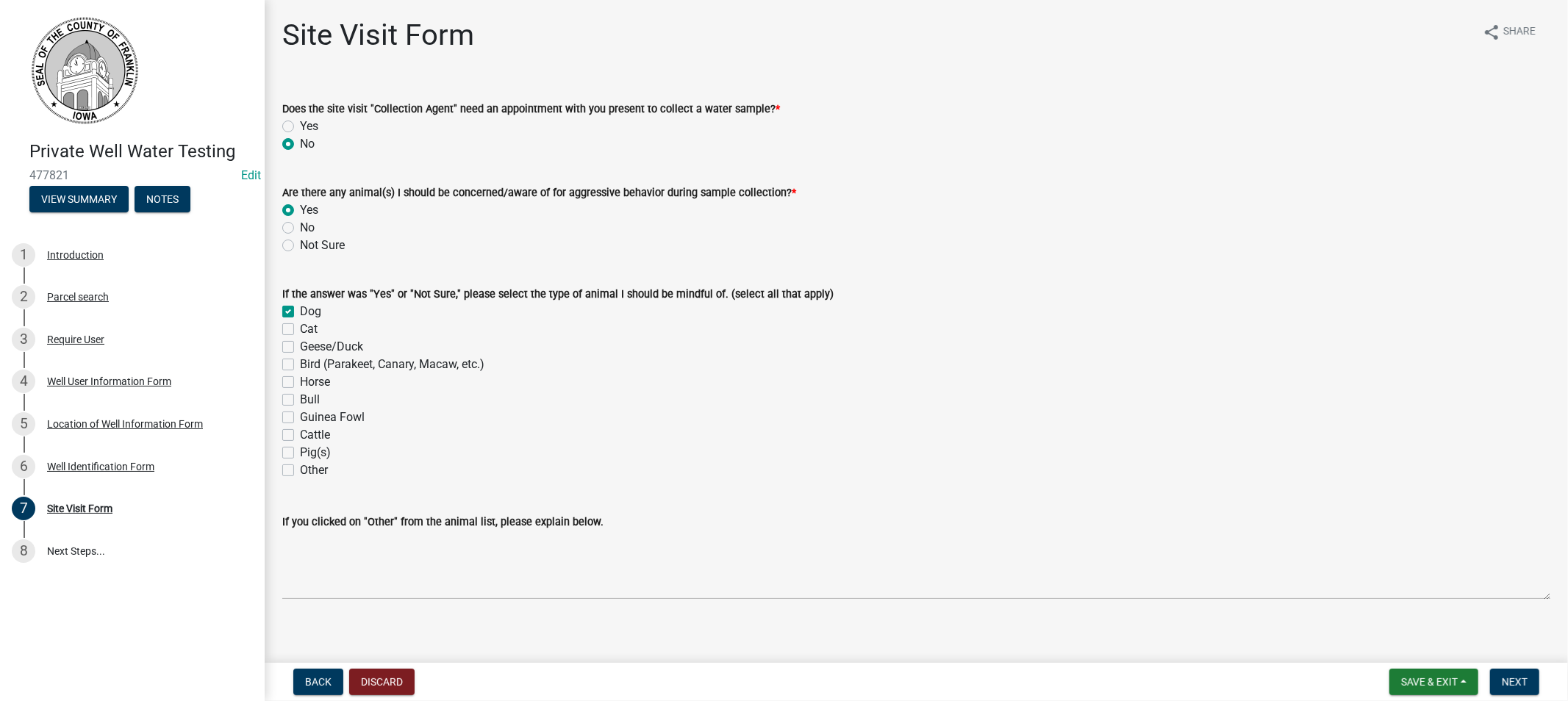
checkbox input "false"
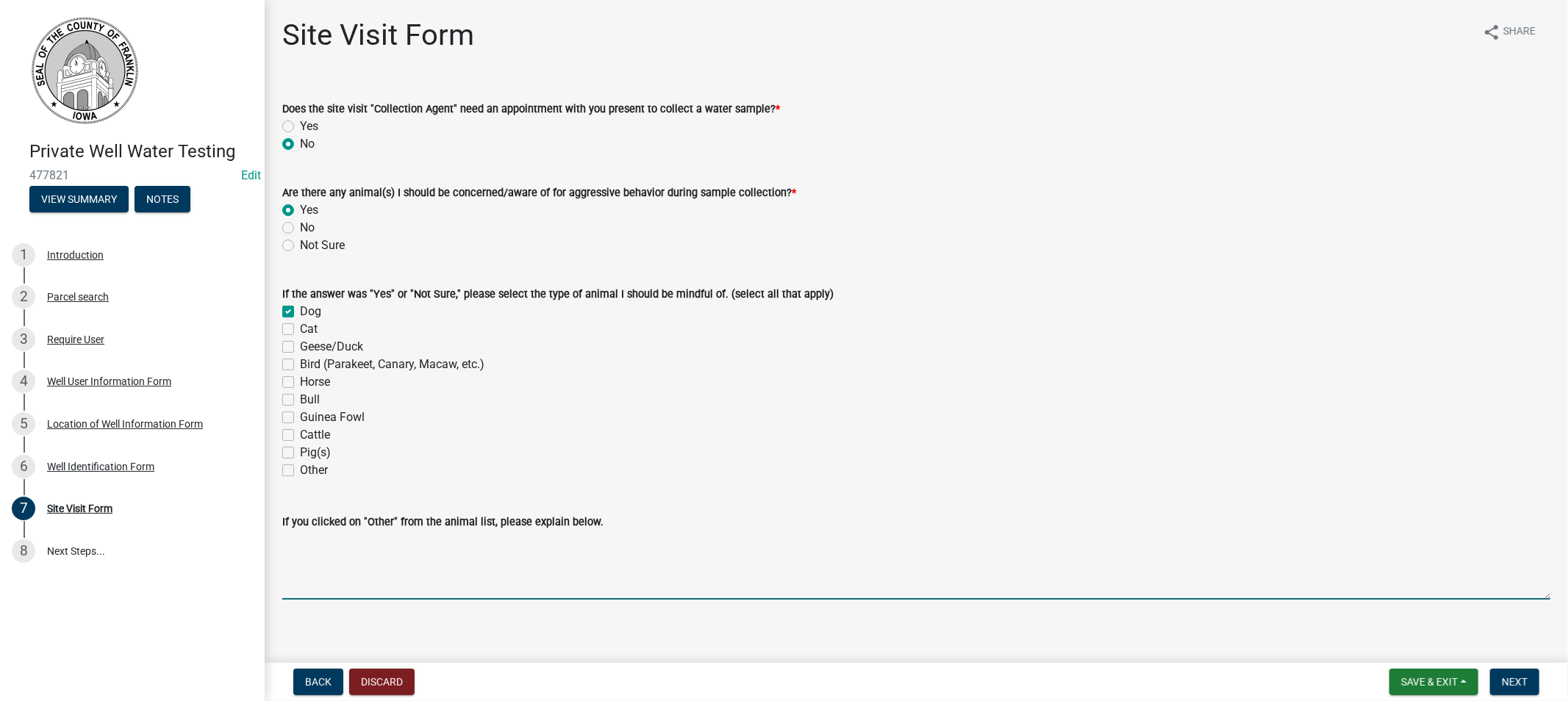
click at [347, 576] on textarea "If you clicked on "Other" from the animal list, please explain below." at bounding box center [916, 564] width 1268 height 69
click at [310, 544] on textarea "2 friedly Labs" at bounding box center [916, 564] width 1268 height 69
click at [366, 574] on textarea "2 friendly Labs" at bounding box center [916, 564] width 1268 height 69
type textarea "2 friendly Labs"
click at [1504, 684] on span "Next" at bounding box center [1515, 682] width 25 height 12
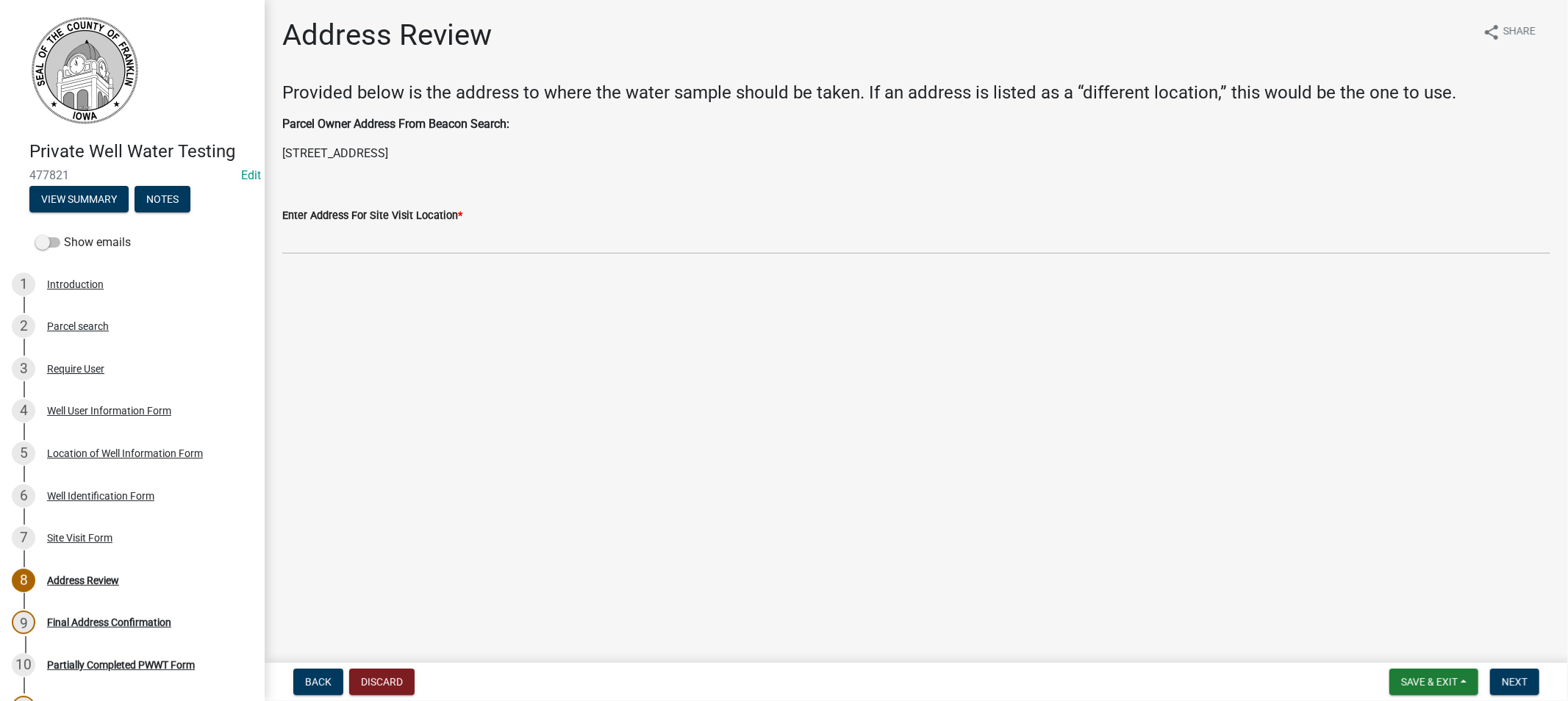
drag, startPoint x: 485, startPoint y: 149, endPoint x: 268, endPoint y: 148, distance: 217.0
click at [268, 148] on div "Address Review share Share Provided below is the address to where the water sam…" at bounding box center [916, 148] width 1304 height 261
copy p "2152 Spruce Ave, Sheffield, IA 50475"
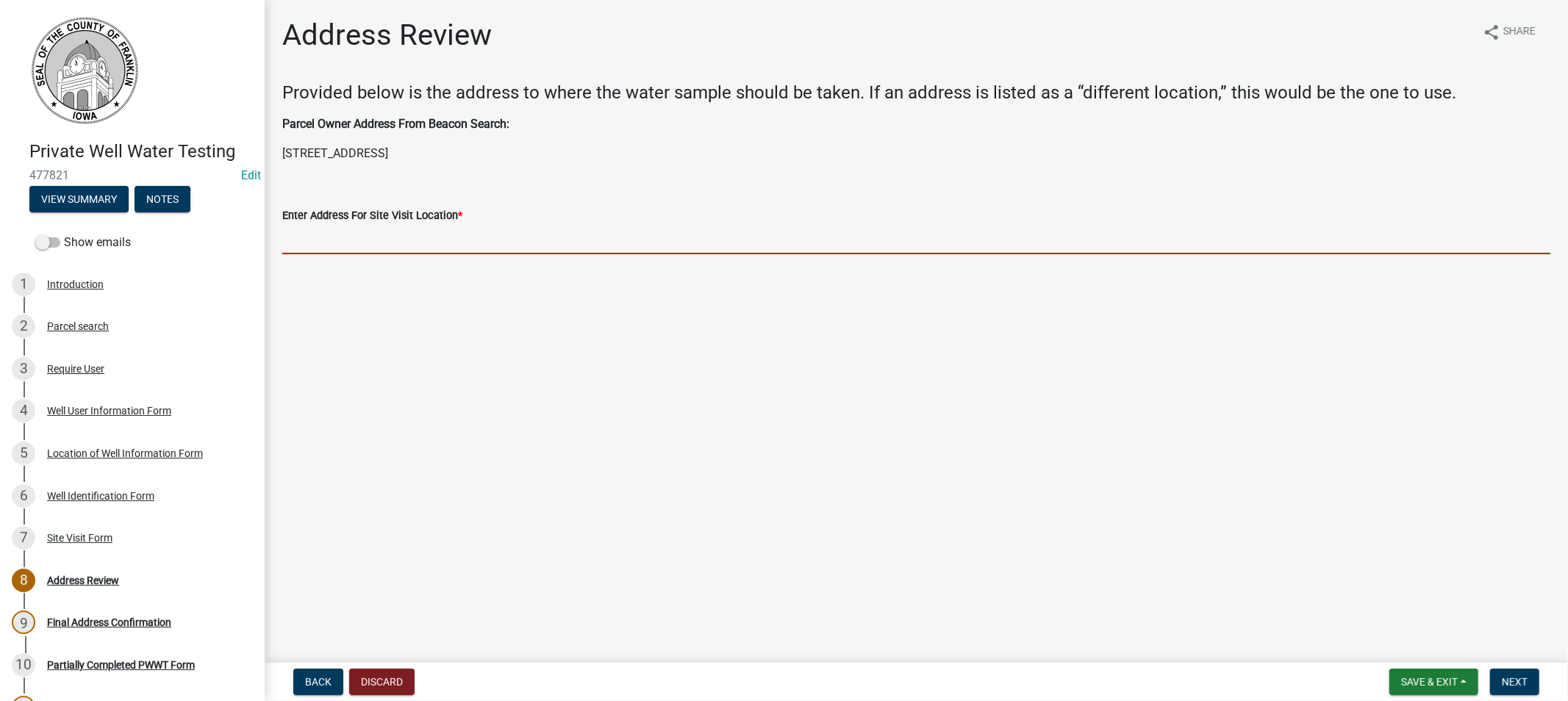
click at [358, 237] on input "Enter Address For Site Visit Location *" at bounding box center [916, 239] width 1268 height 30
paste input "2152 Spruce Ave, Sheffield, IA 50475"
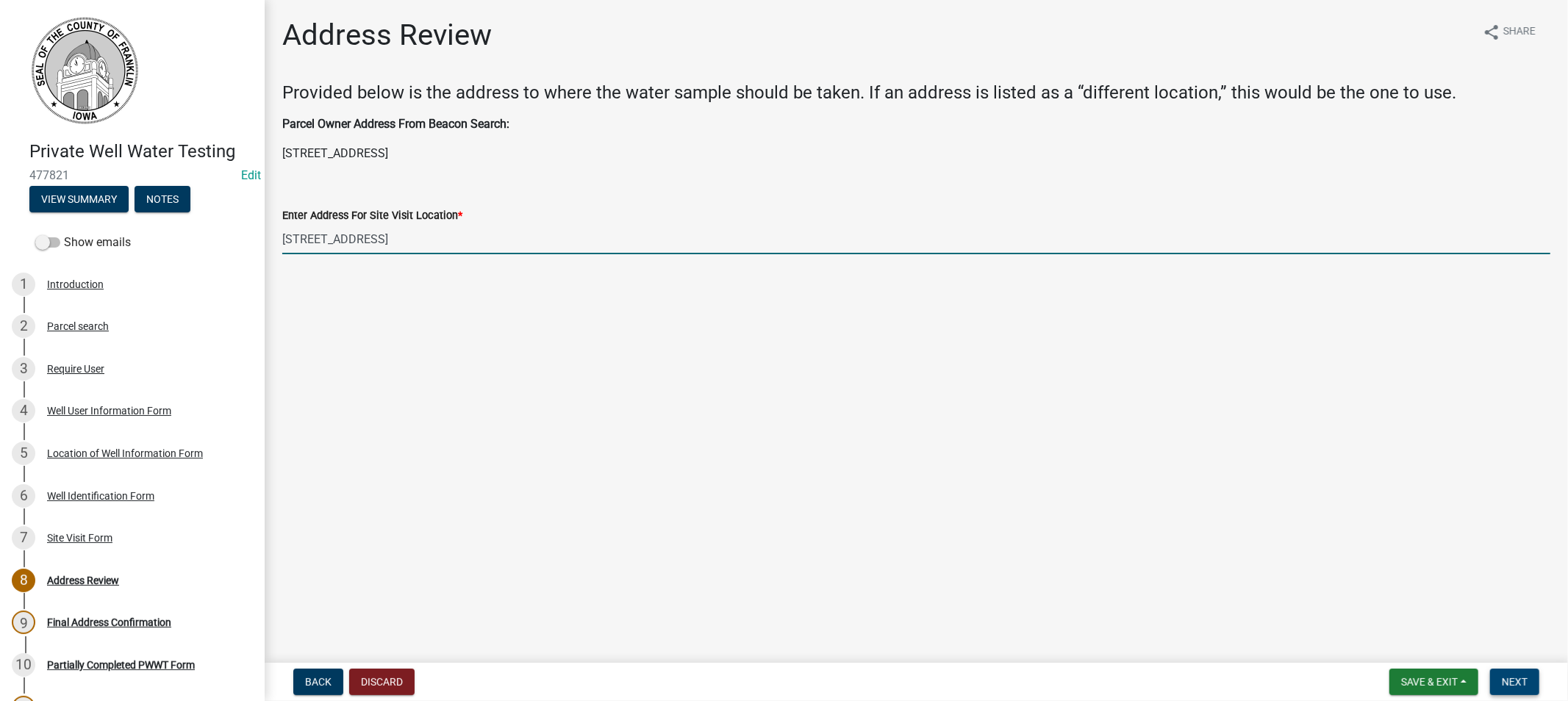
type input "2152 Spruce Ave, Sheffield, IA 50475"
drag, startPoint x: 1523, startPoint y: 684, endPoint x: 1504, endPoint y: 676, distance: 20.6
click at [1522, 684] on span "Next" at bounding box center [1515, 682] width 25 height 12
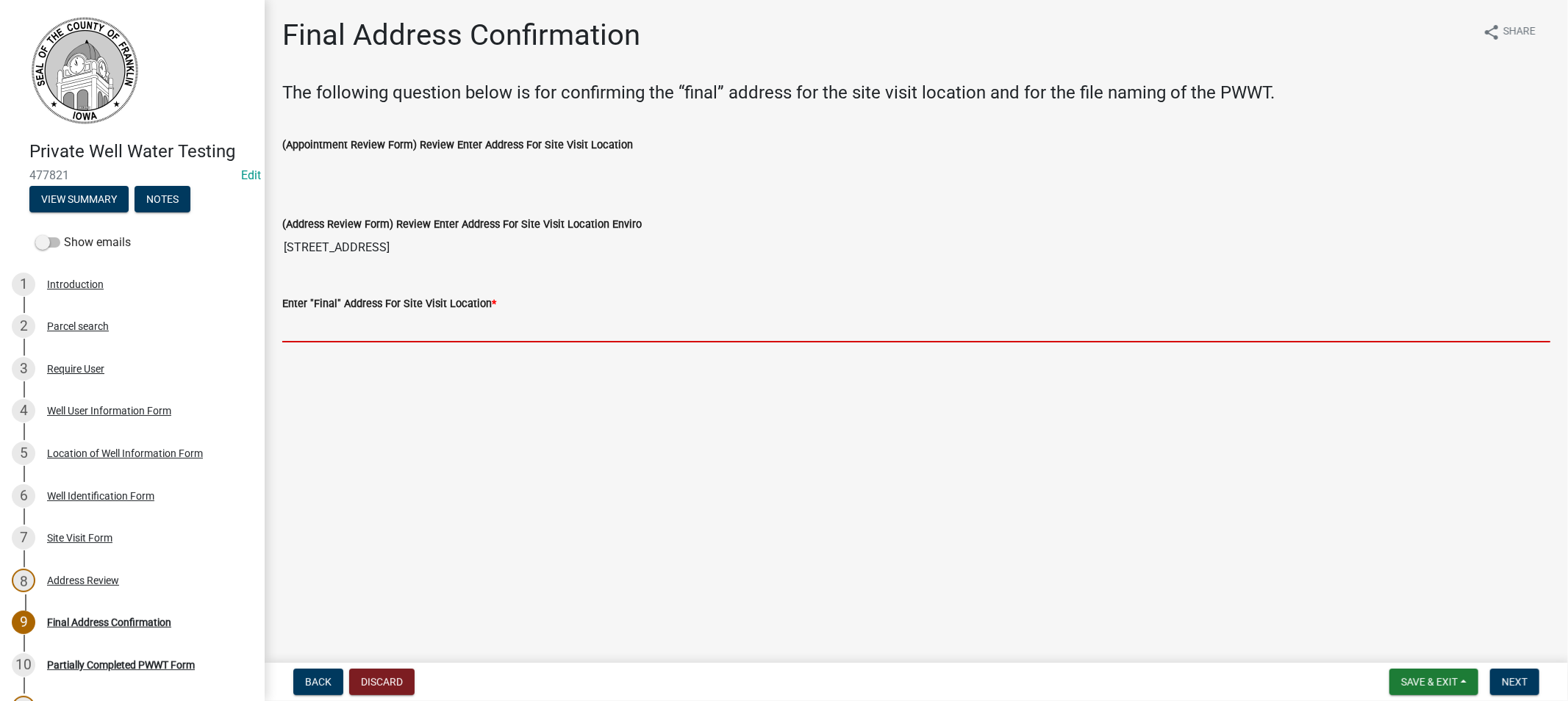
click at [431, 319] on input "Enter "Final" Address For Site Visit Location *" at bounding box center [916, 327] width 1268 height 30
paste input "2152 Spruce Ave, Sheffield, IA 50475"
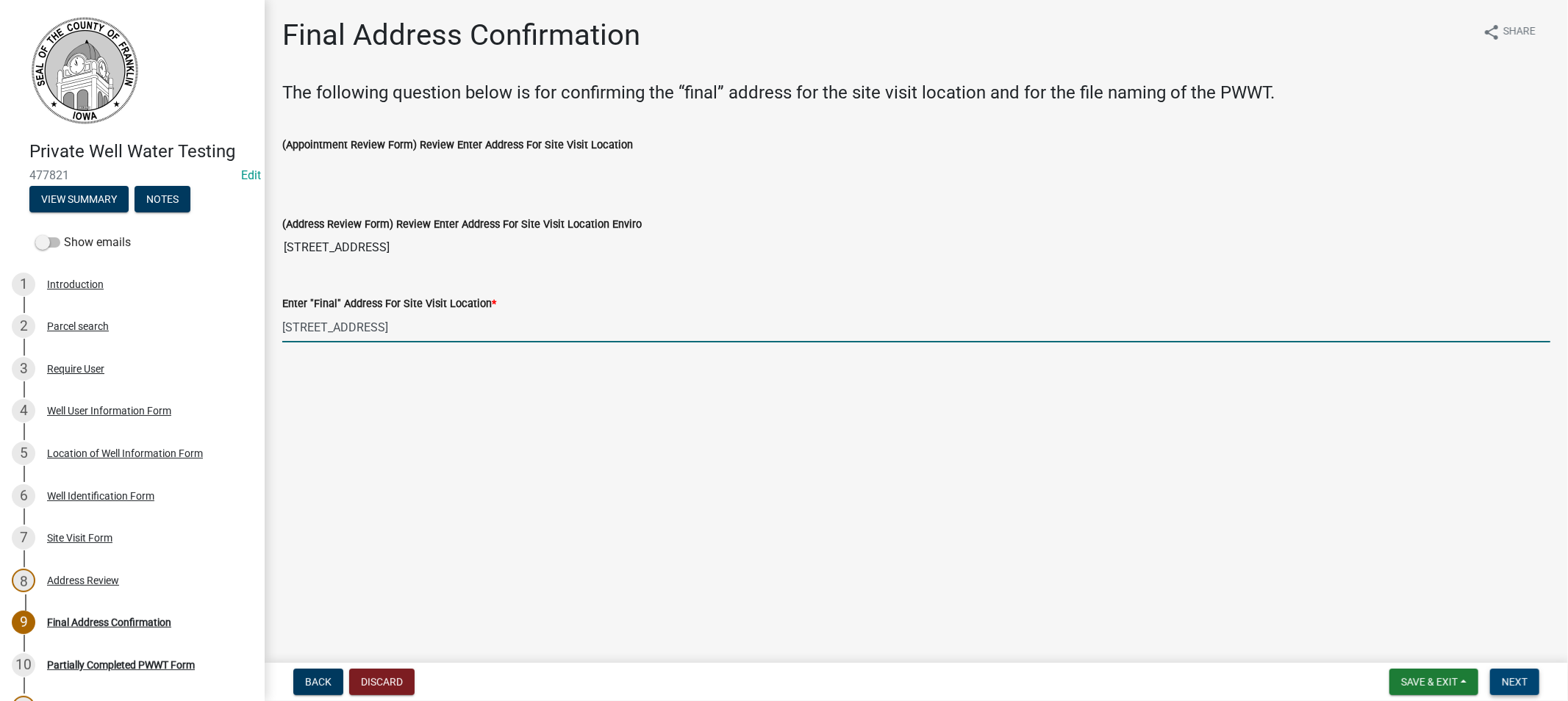
type input "2152 Spruce Ave, Sheffield, IA 50475"
click at [1512, 681] on span "Next" at bounding box center [1515, 682] width 25 height 12
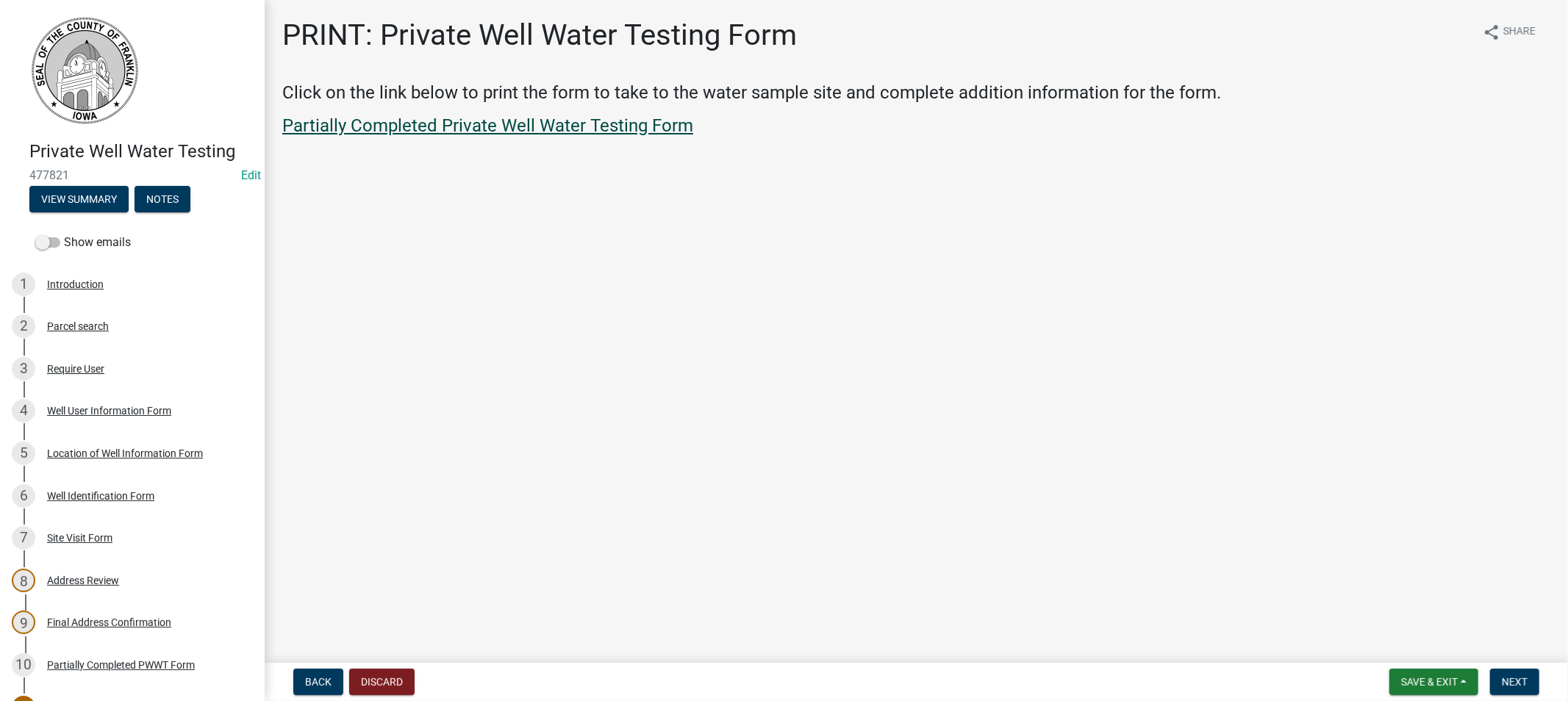
click at [451, 119] on link "Partially Completed Private Well Water Testing Form" at bounding box center [488, 125] width 411 height 20
click at [1497, 680] on button "Next" at bounding box center [1515, 682] width 50 height 26
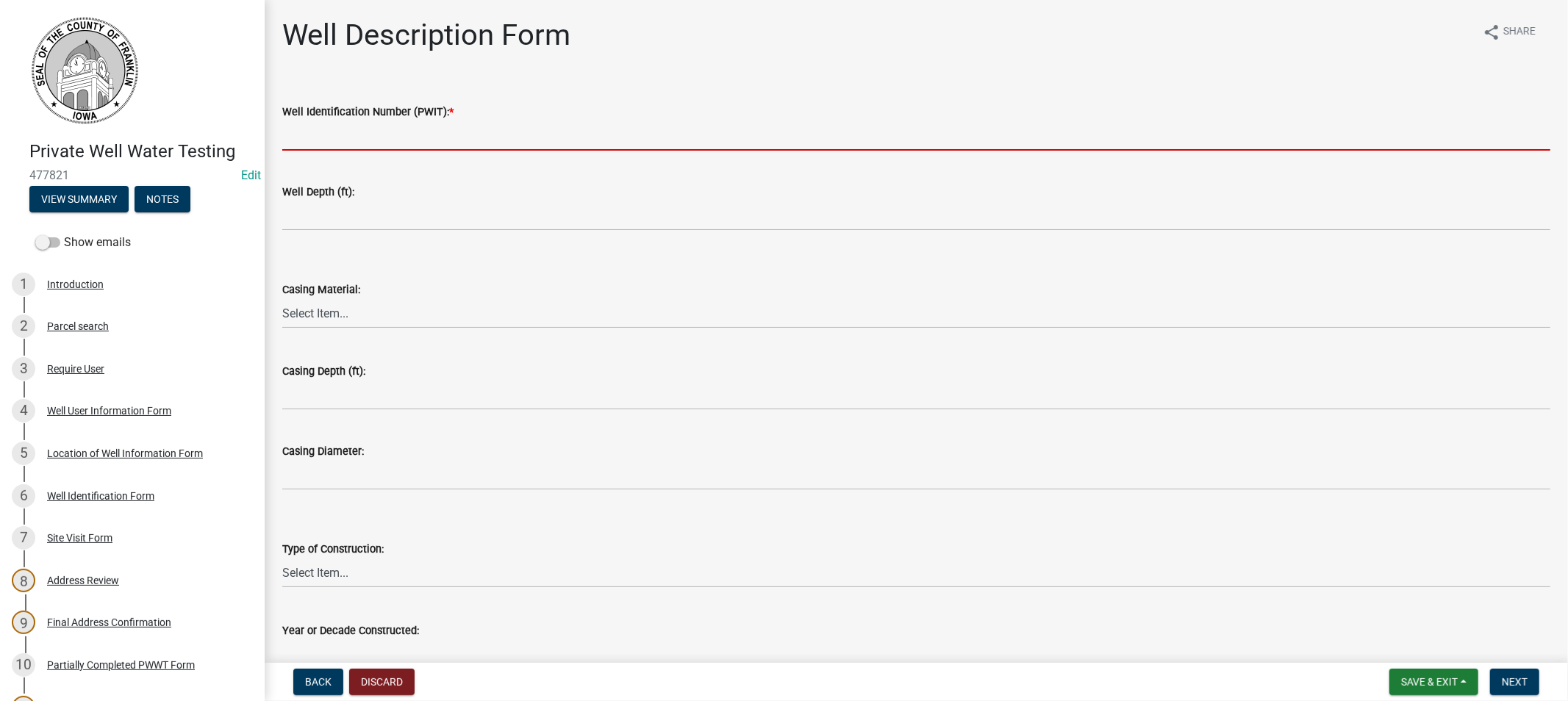
click at [332, 148] on input "Well Identification Number (PWIT): *" at bounding box center [916, 135] width 1268 height 30
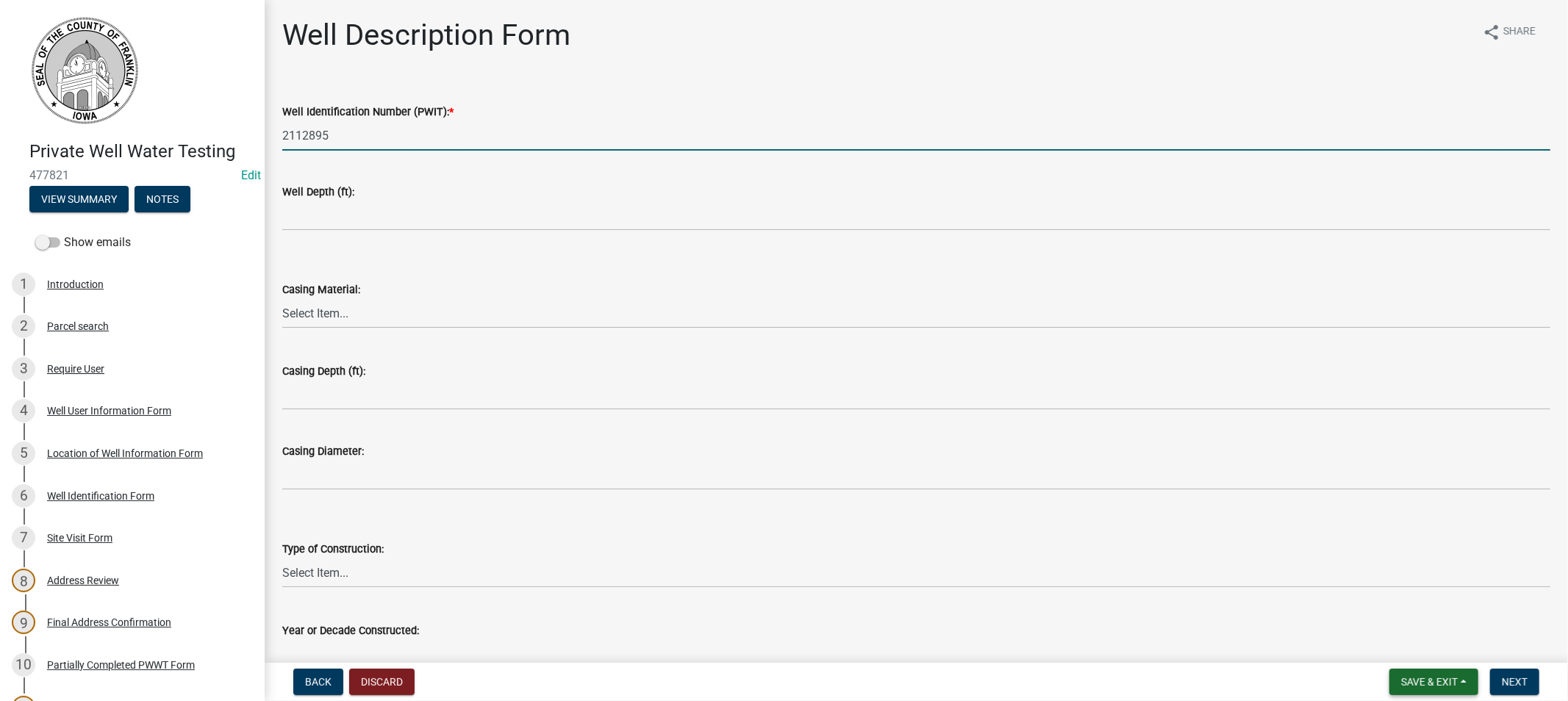
type input "2112895"
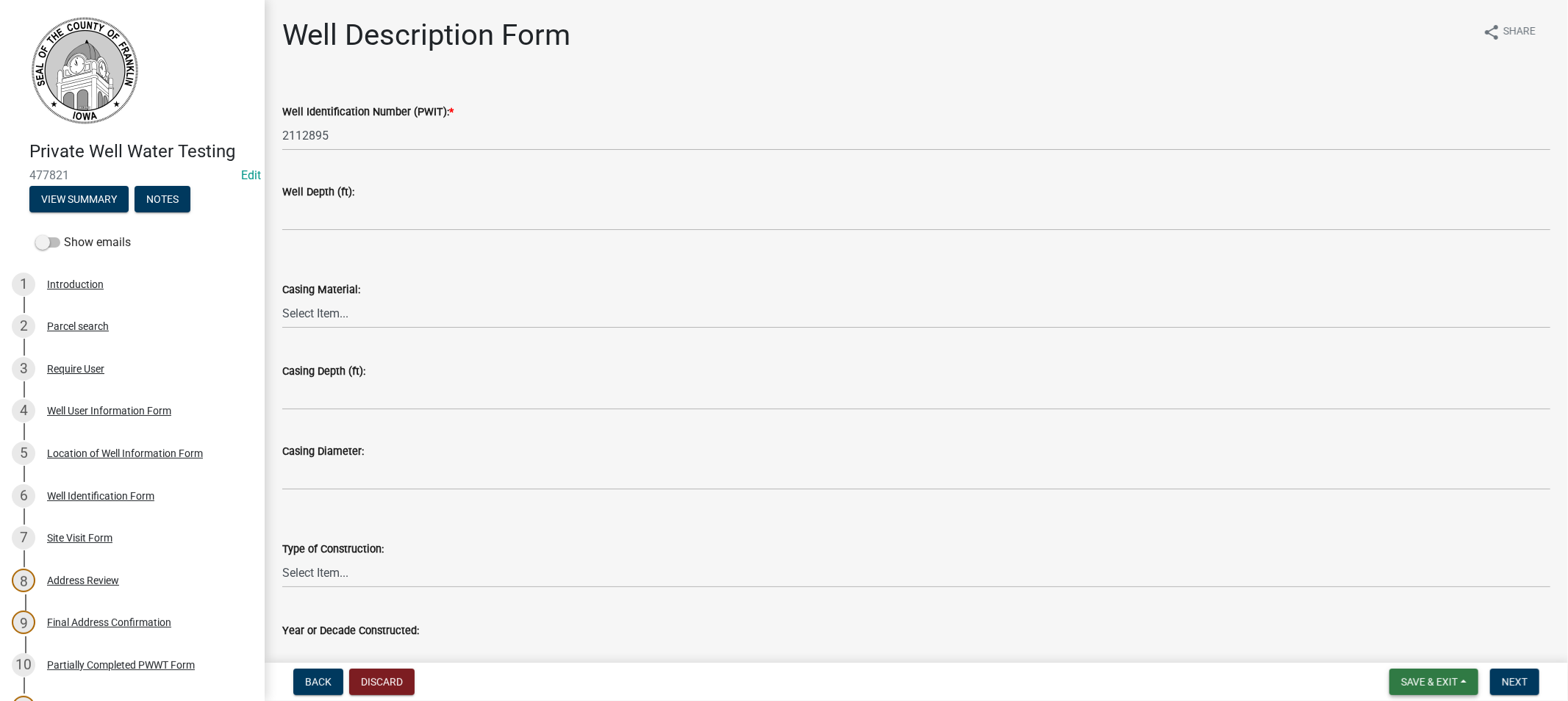
click at [1407, 682] on span "Save & Exit" at bounding box center [1429, 682] width 56 height 12
click at [1406, 638] on button "Save & Exit" at bounding box center [1419, 644] width 118 height 35
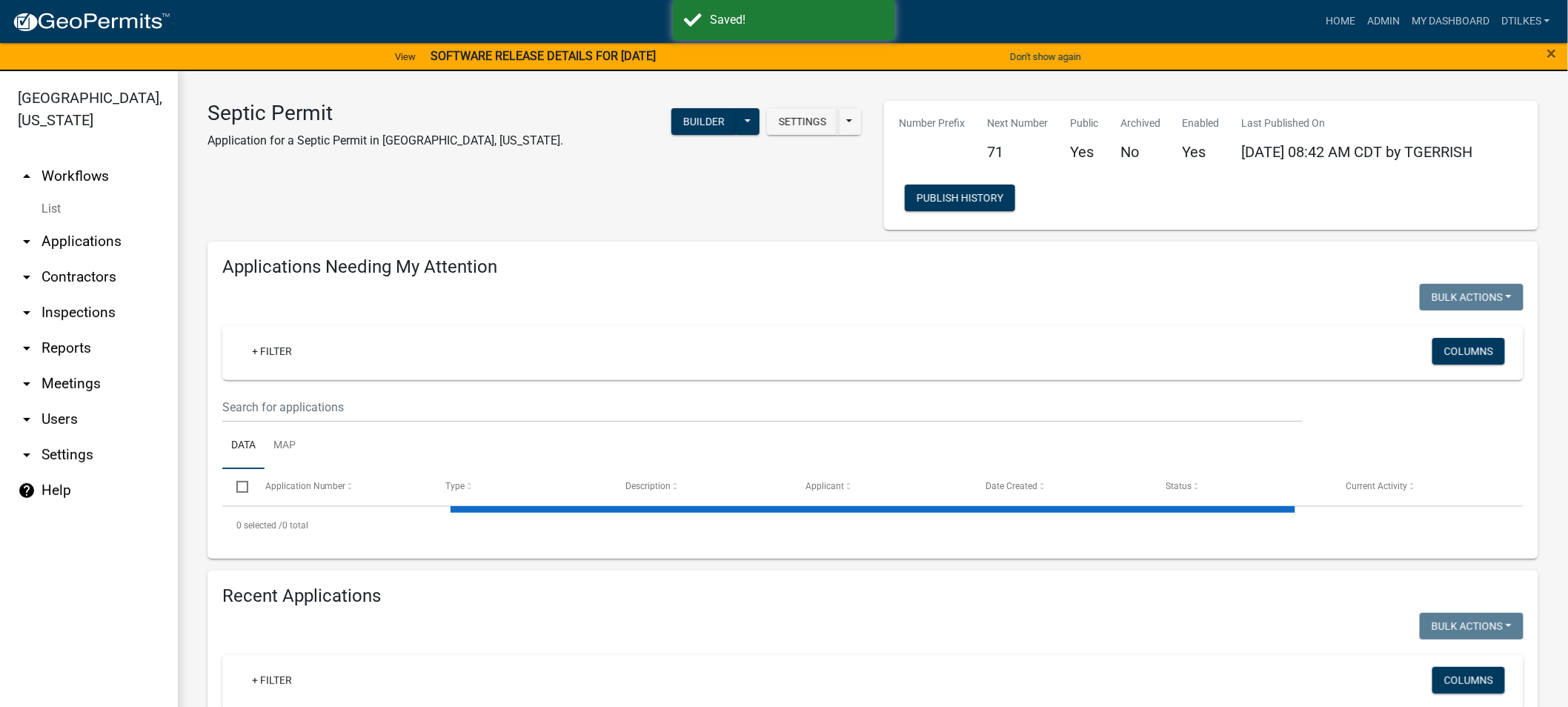
select select "2: 50"
